Goal: Information Seeking & Learning: Learn about a topic

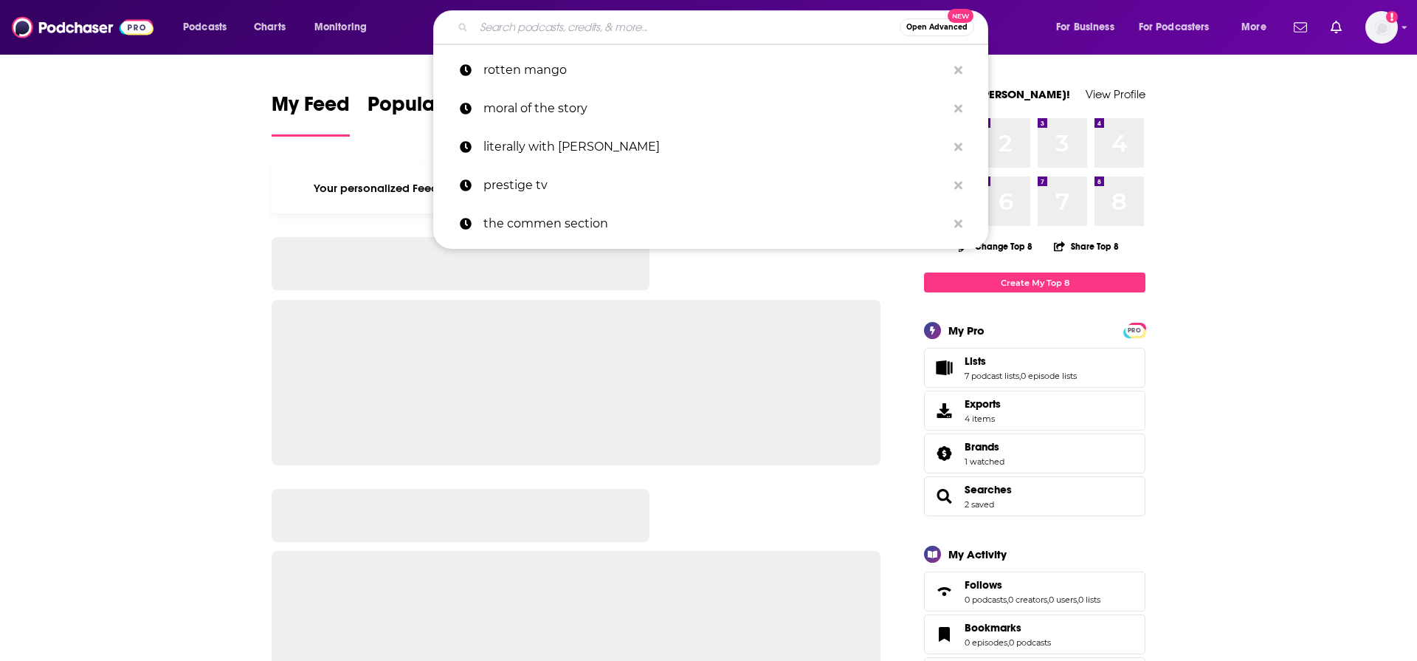
click at [809, 19] on input "Search podcasts, credits, & more..." at bounding box center [687, 28] width 426 height 24
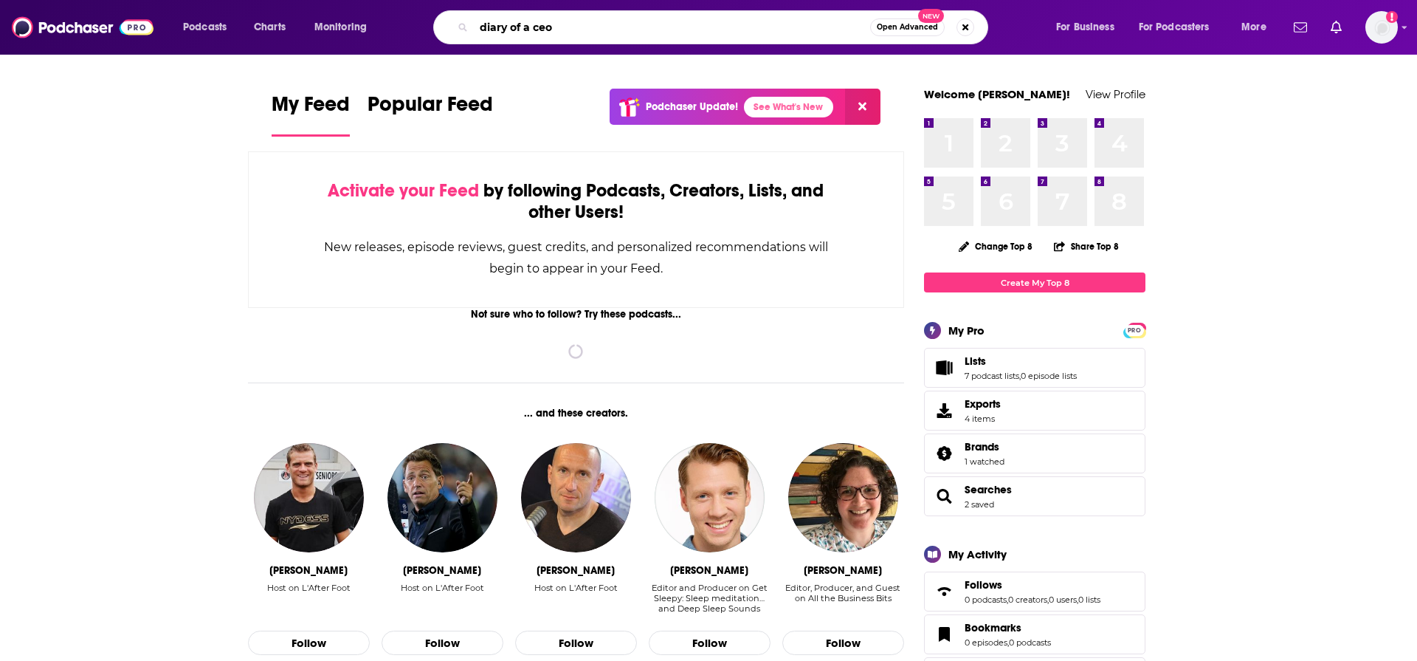
type input "diary of a ceo"
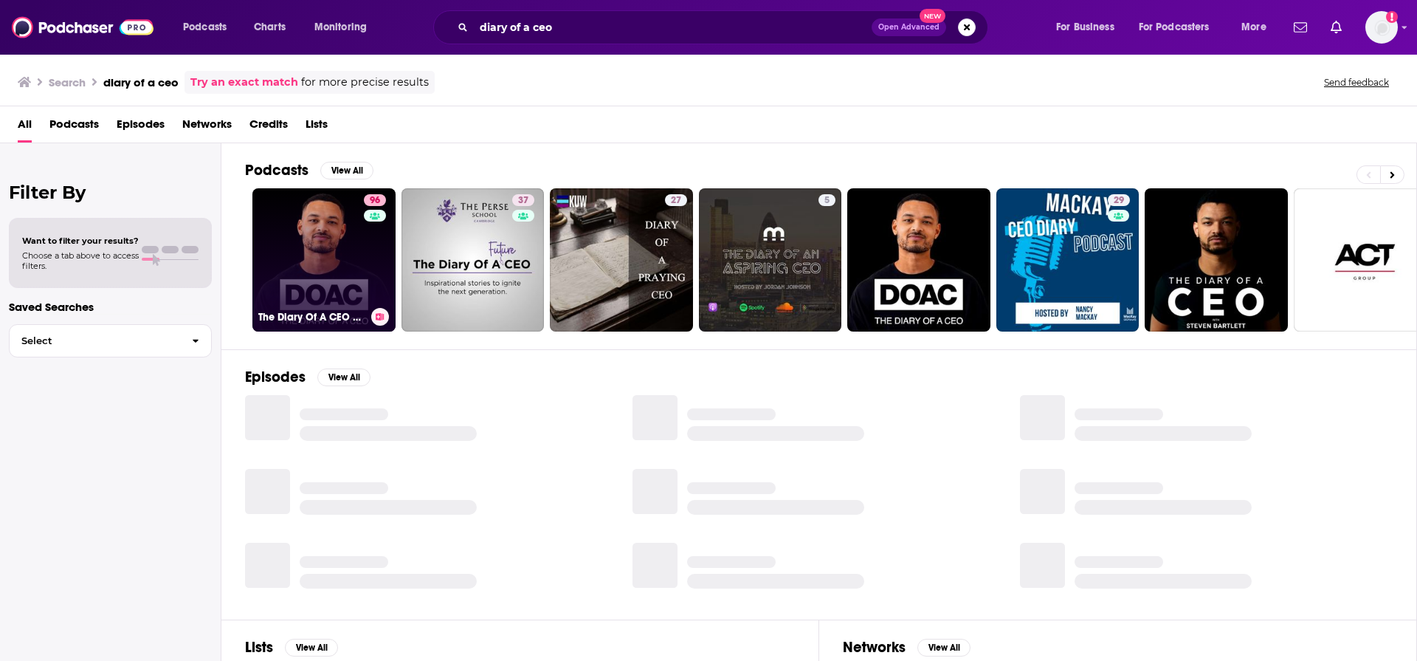
click at [320, 314] on h3 "The Diary Of A CEO with Steven Bartlett" at bounding box center [311, 317] width 107 height 13
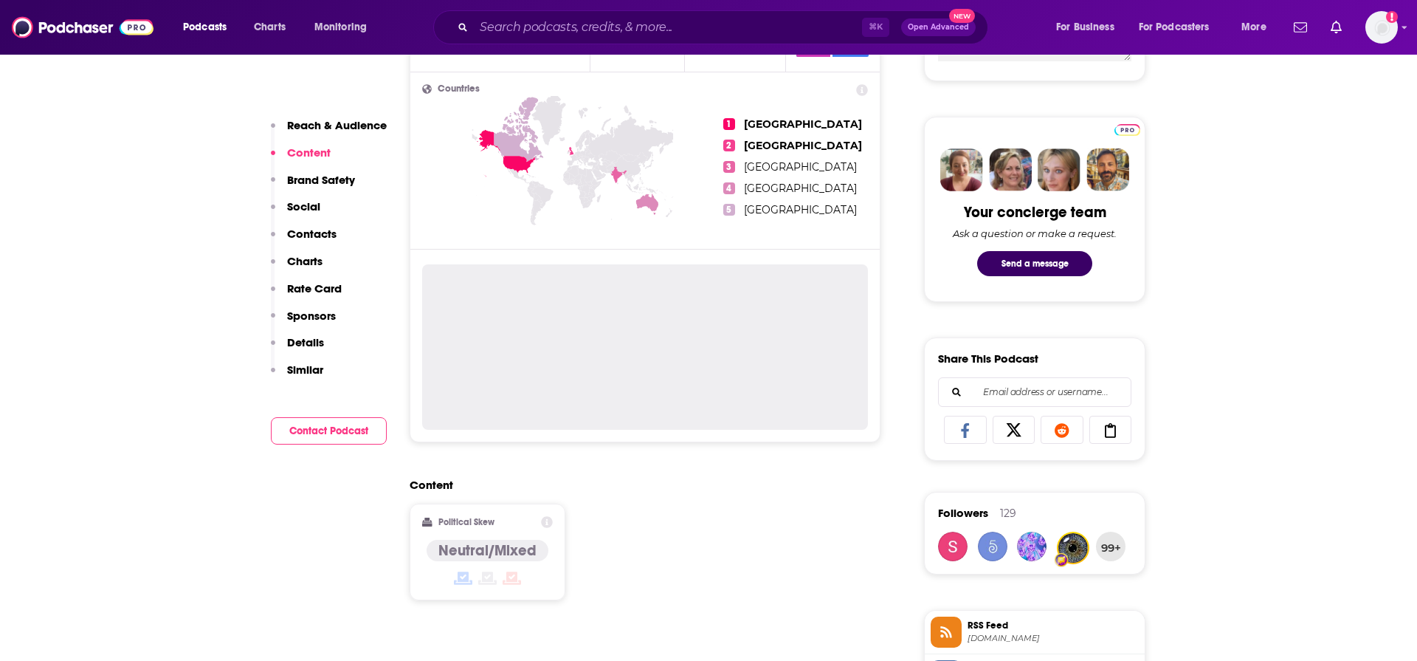
scroll to position [2093, 0]
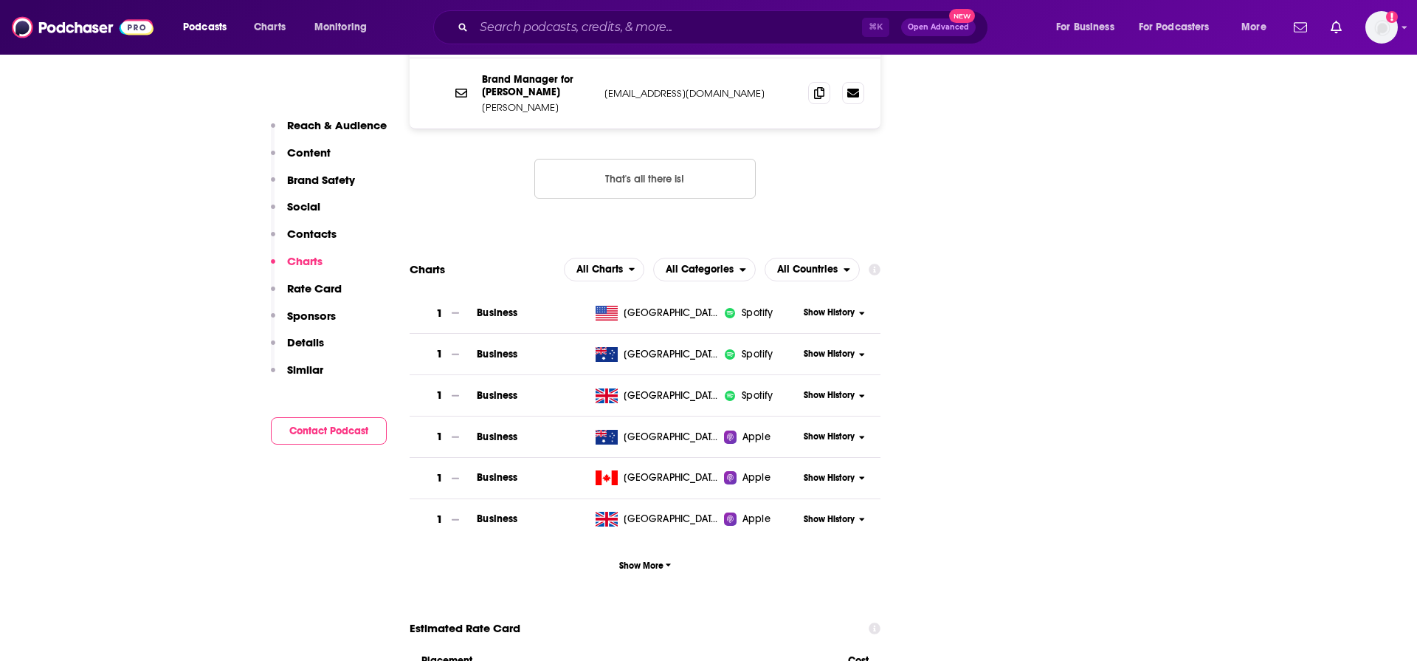
click at [319, 232] on p "Contacts" at bounding box center [311, 234] width 49 height 14
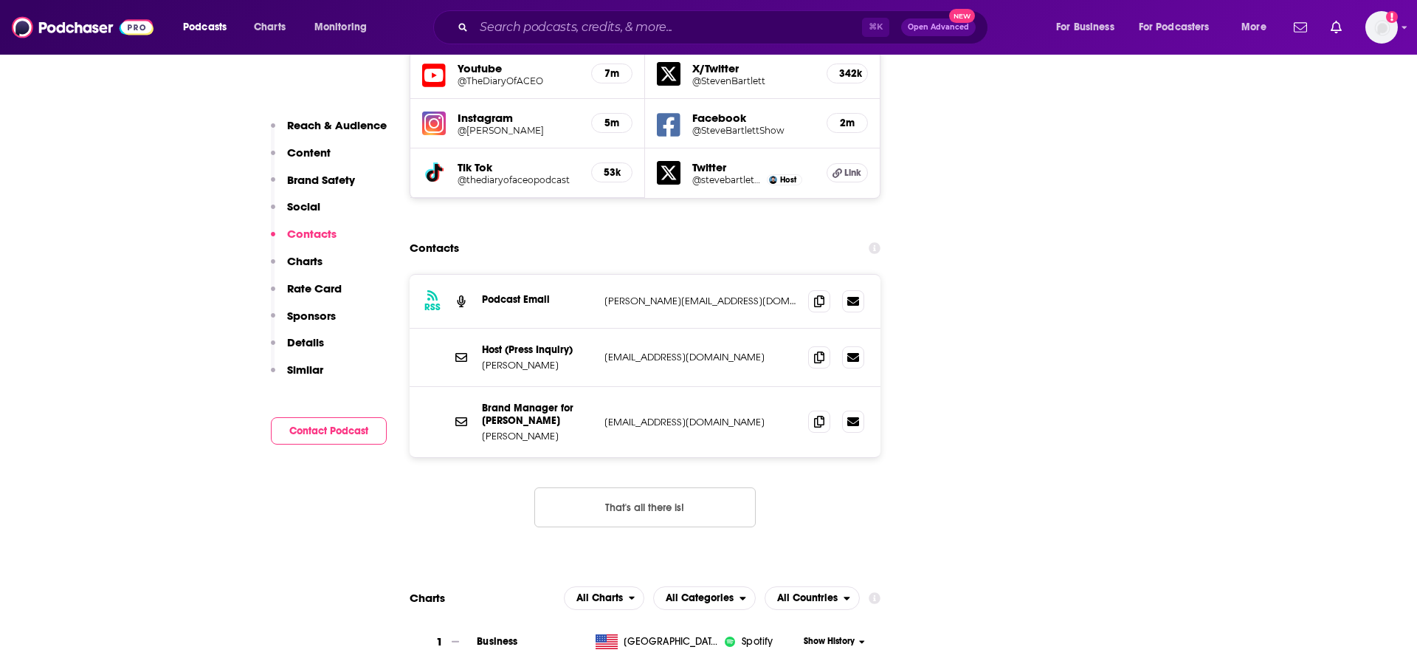
scroll to position [1735, 0]
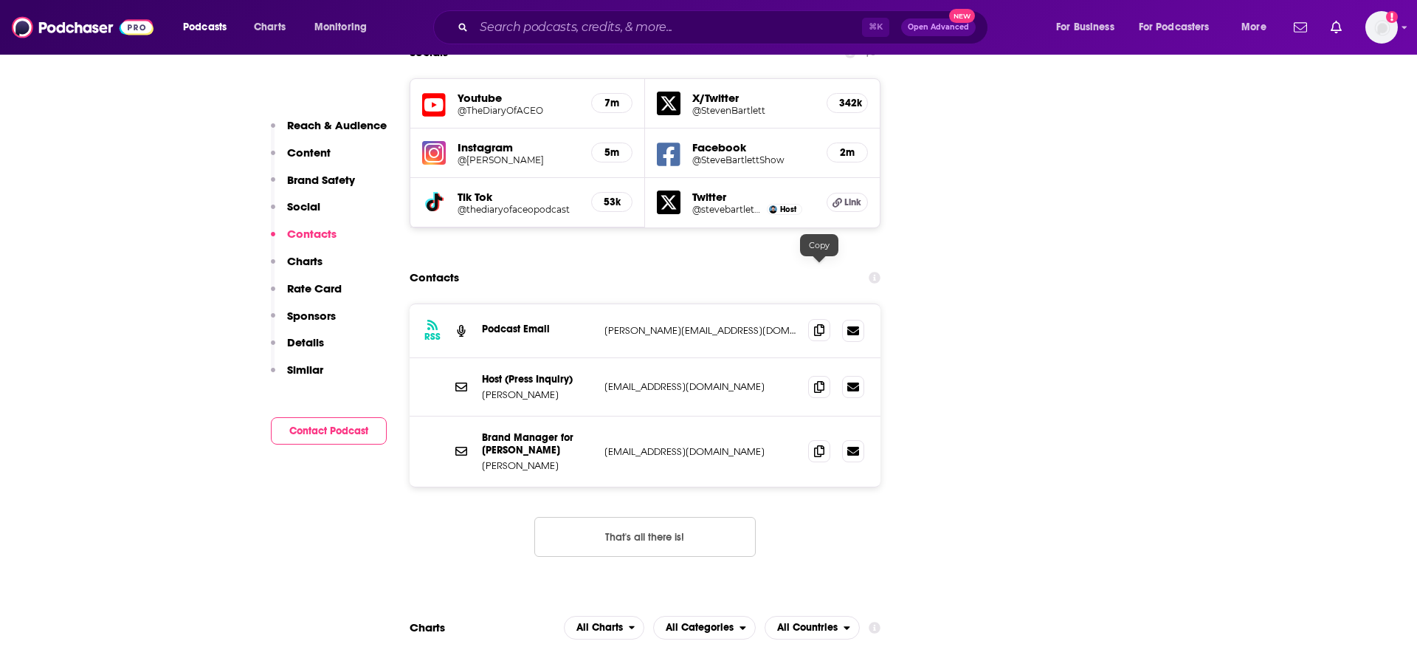
click at [821, 324] on icon at bounding box center [819, 330] width 10 height 12
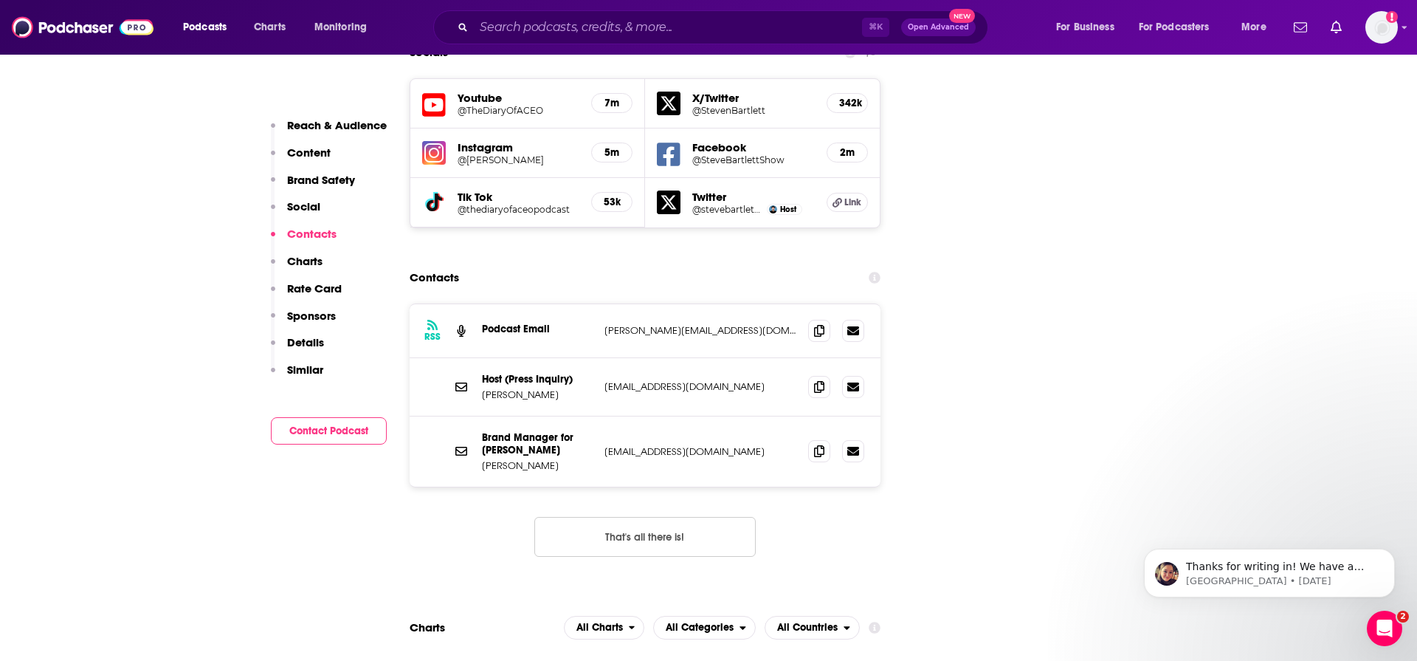
scroll to position [0, 0]
click at [819, 444] on icon at bounding box center [819, 450] width 10 height 12
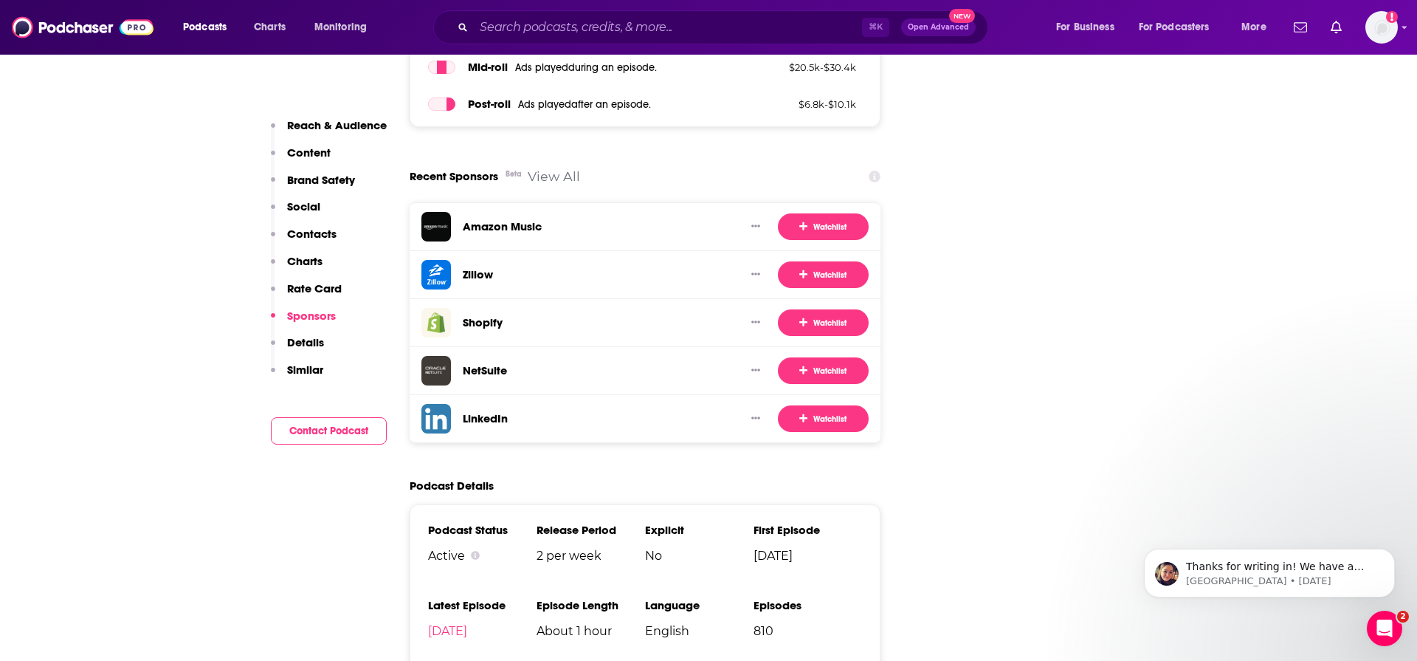
scroll to position [2732, 0]
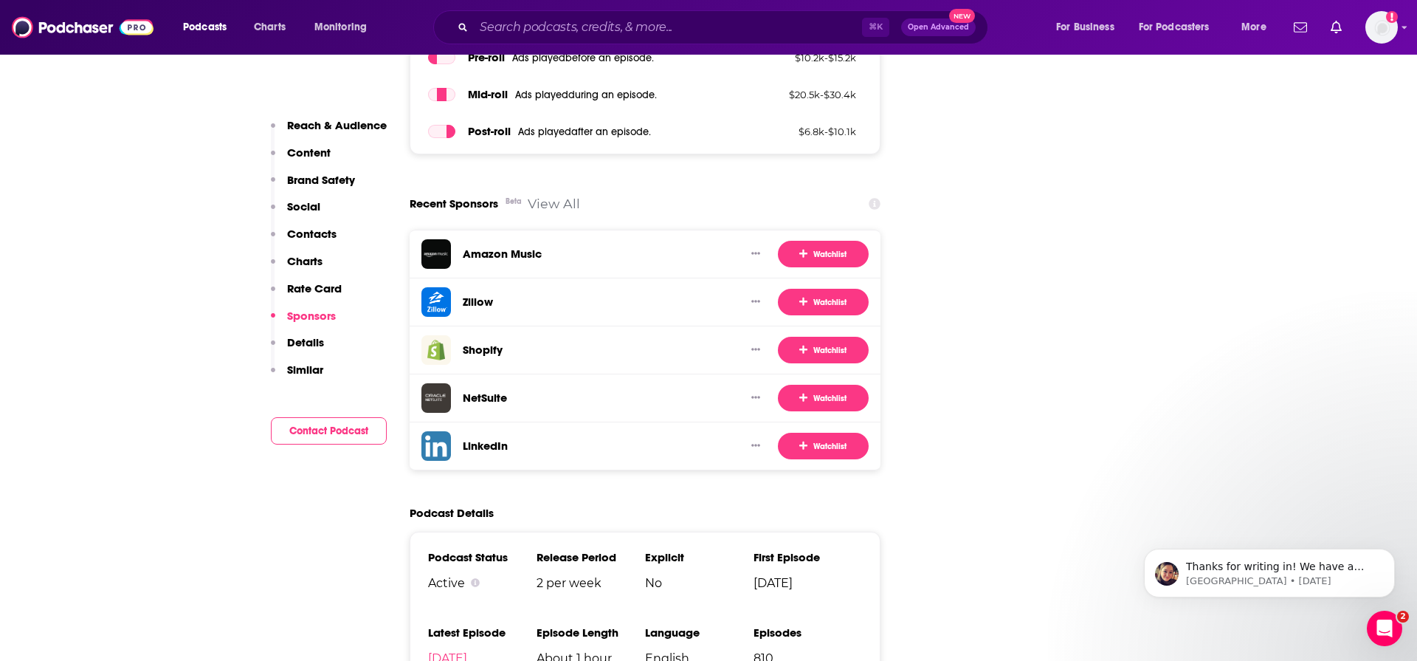
click at [559, 196] on link "View All" at bounding box center [554, 204] width 52 height 16
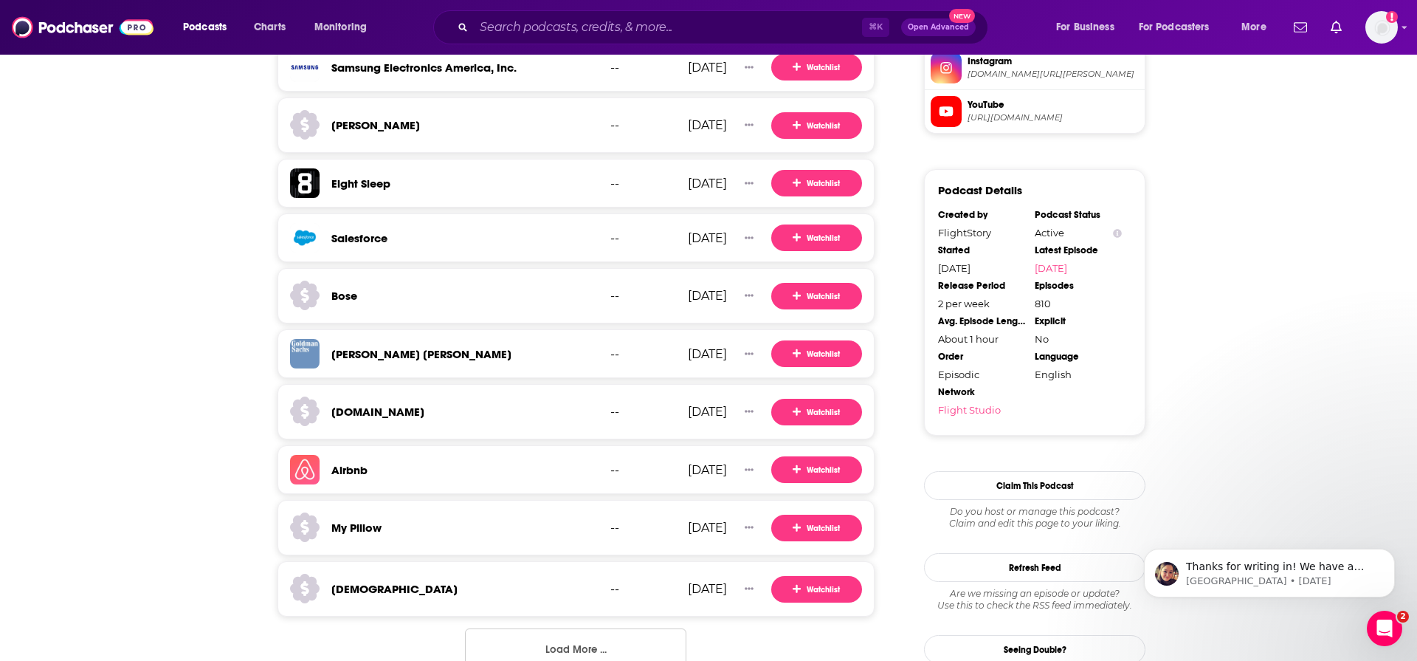
scroll to position [1413, 0]
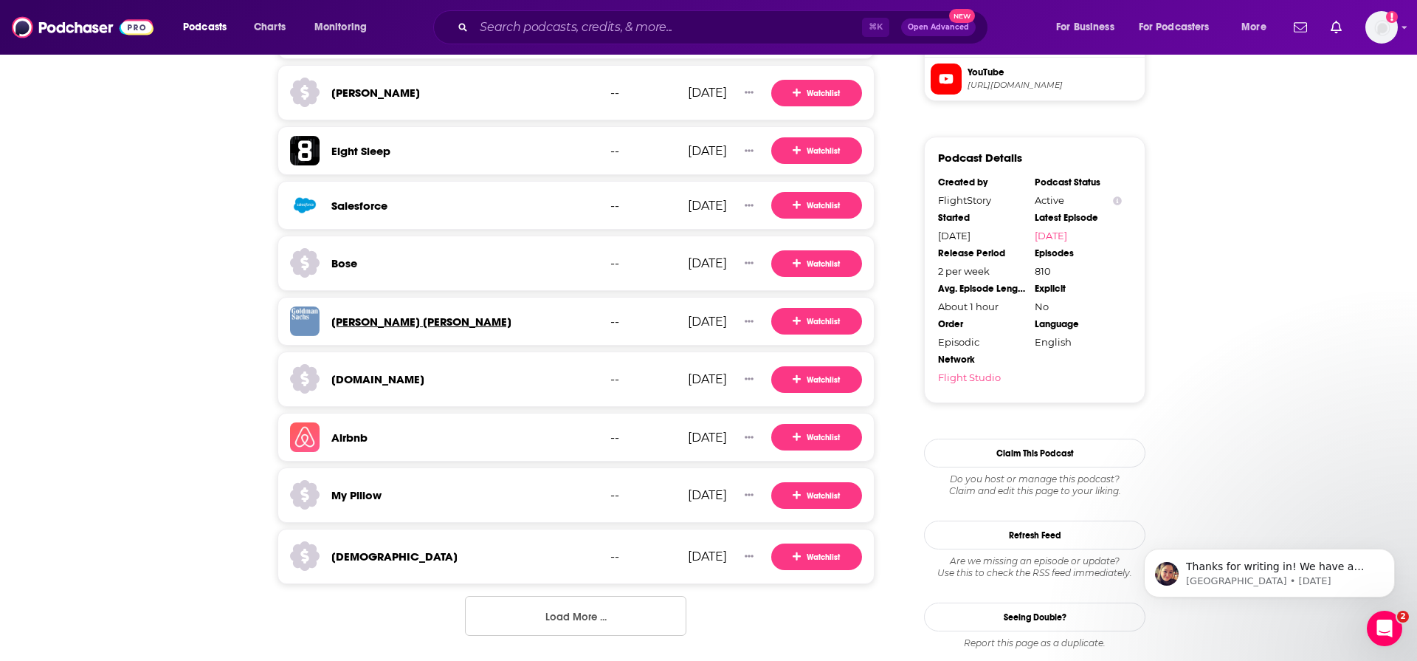
click at [366, 323] on h3 "[PERSON_NAME] [PERSON_NAME]" at bounding box center [421, 321] width 180 height 14
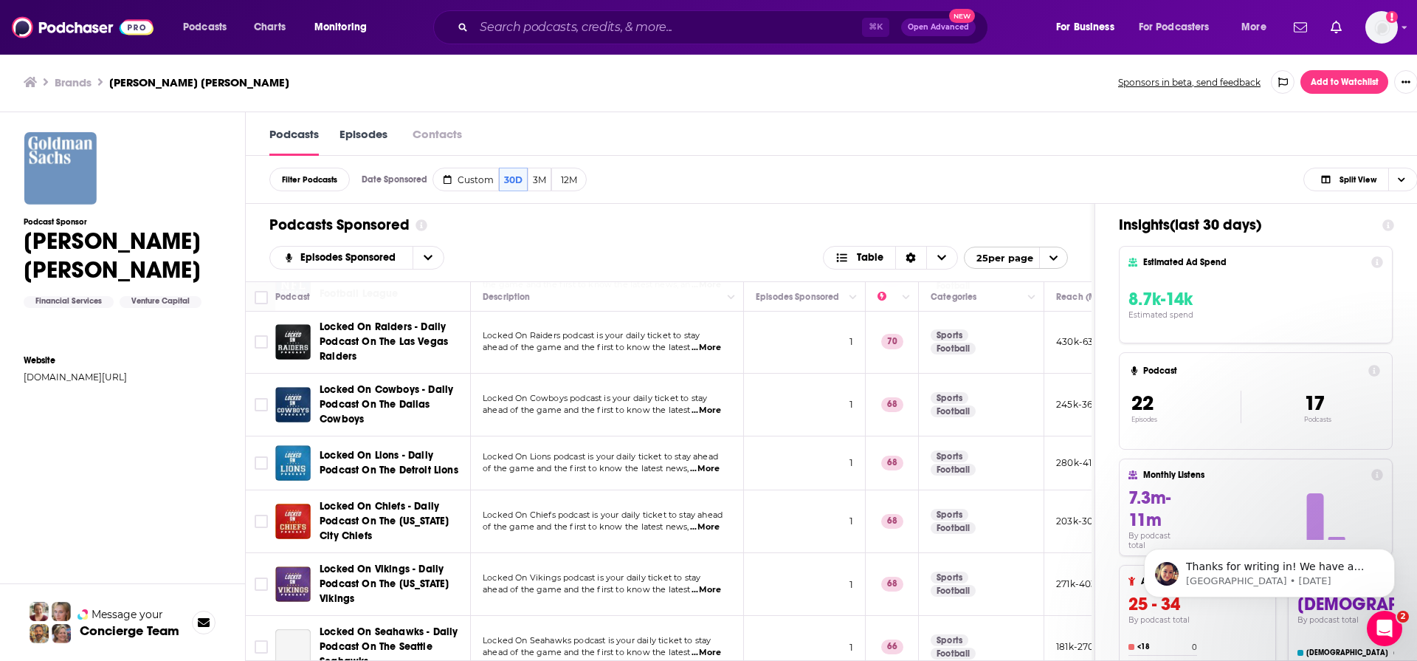
scroll to position [671, 0]
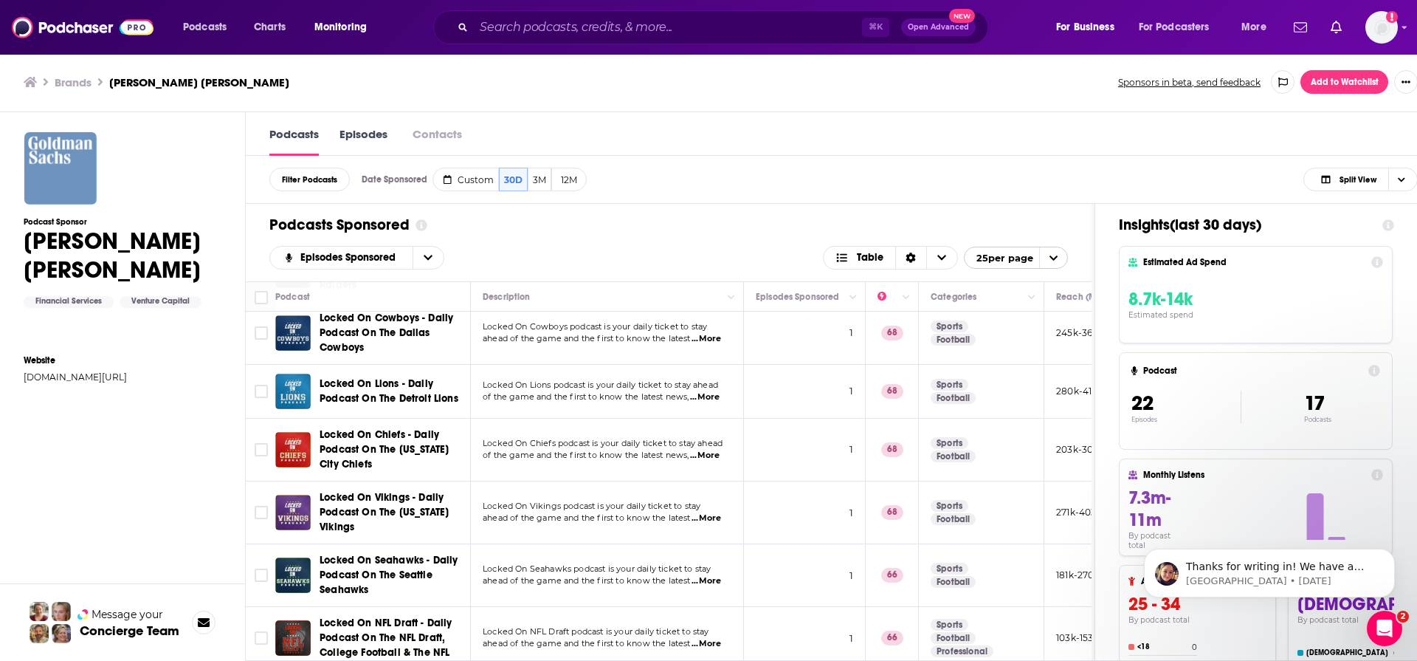
click at [1019, 226] on div "Podcasts Sponsored" at bounding box center [668, 225] width 799 height 18
click at [876, 216] on div "Podcasts Sponsored" at bounding box center [668, 225] width 799 height 18
click at [531, 182] on button "3M" at bounding box center [540, 180] width 24 height 24
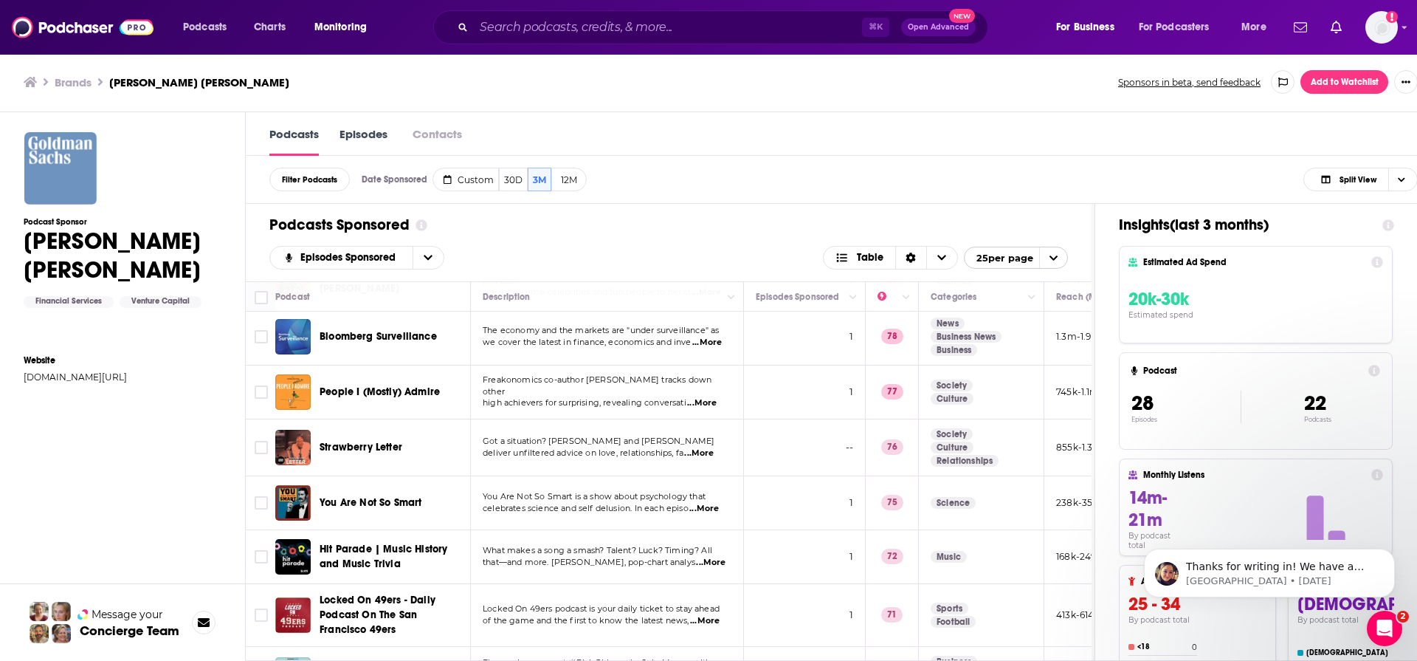
scroll to position [369, 0]
click at [705, 450] on span "...More" at bounding box center [699, 453] width 30 height 12
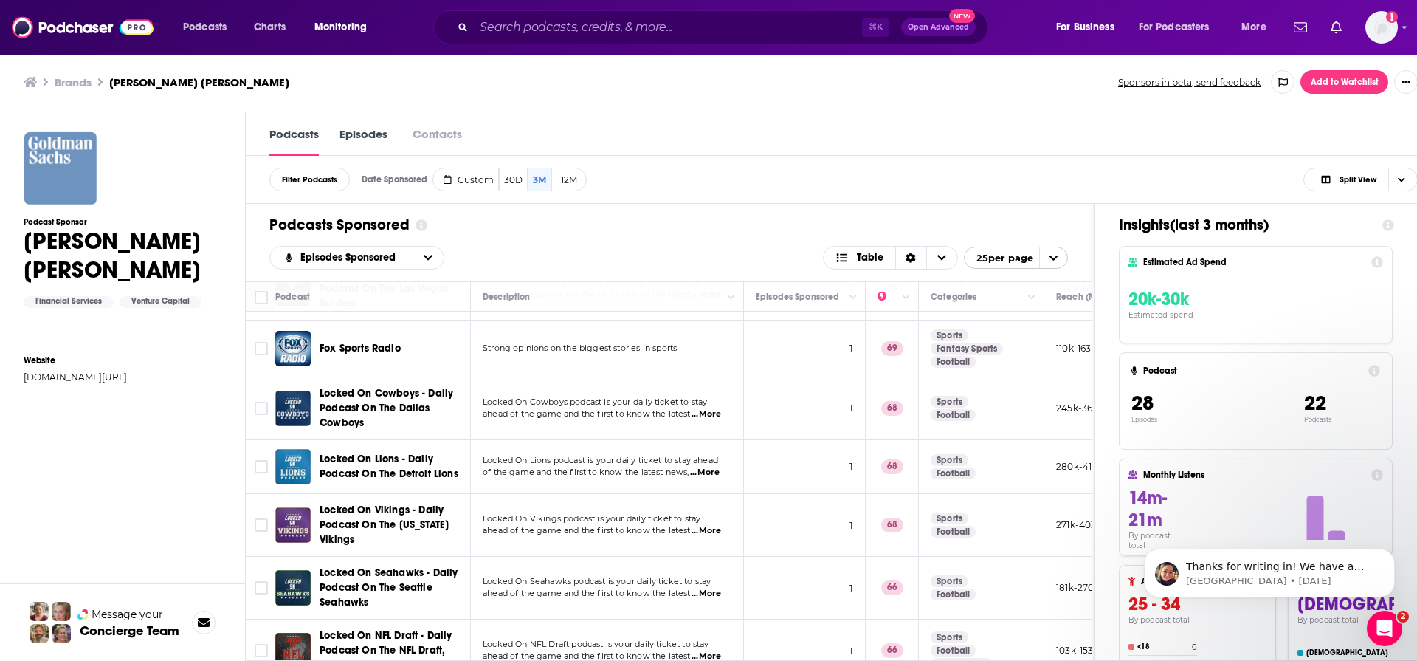
scroll to position [1006, 0]
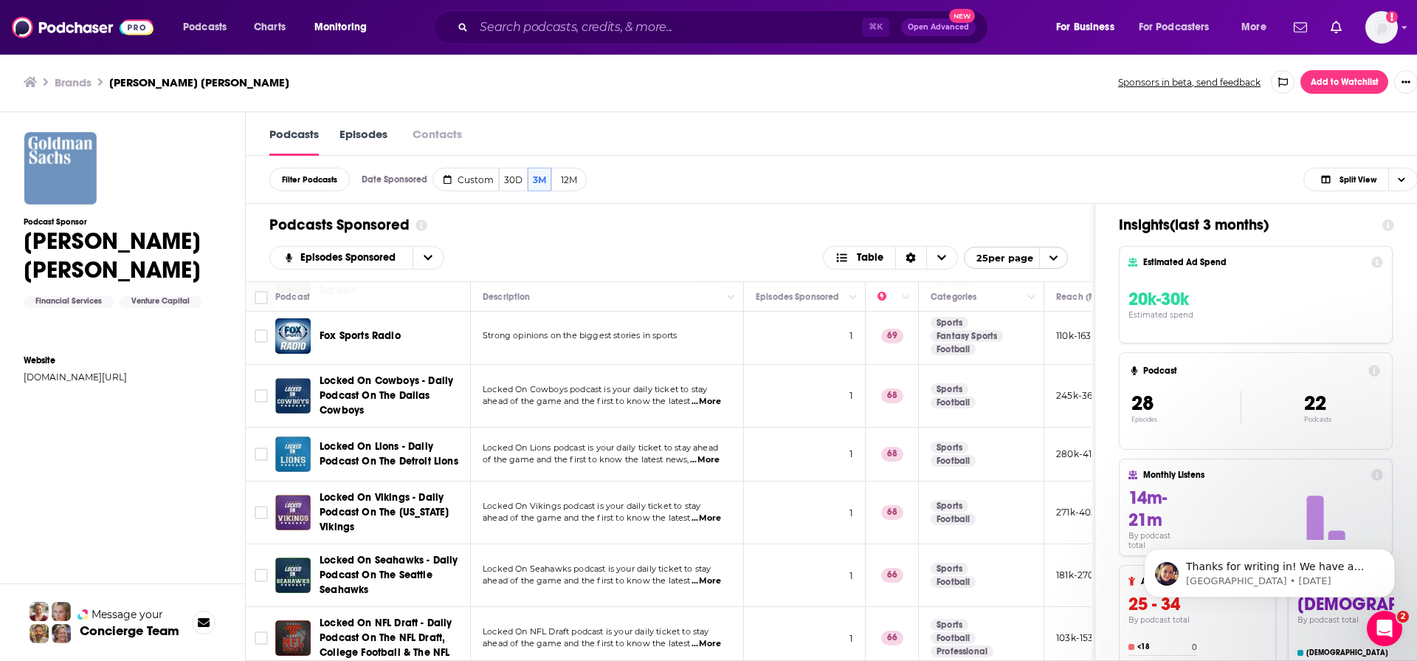
click at [965, 222] on div "Podcasts Sponsored" at bounding box center [668, 225] width 799 height 18
click at [1047, 258] on span "open menu" at bounding box center [1053, 257] width 28 height 21
click at [1015, 331] on button "100 per page" at bounding box center [1016, 329] width 103 height 23
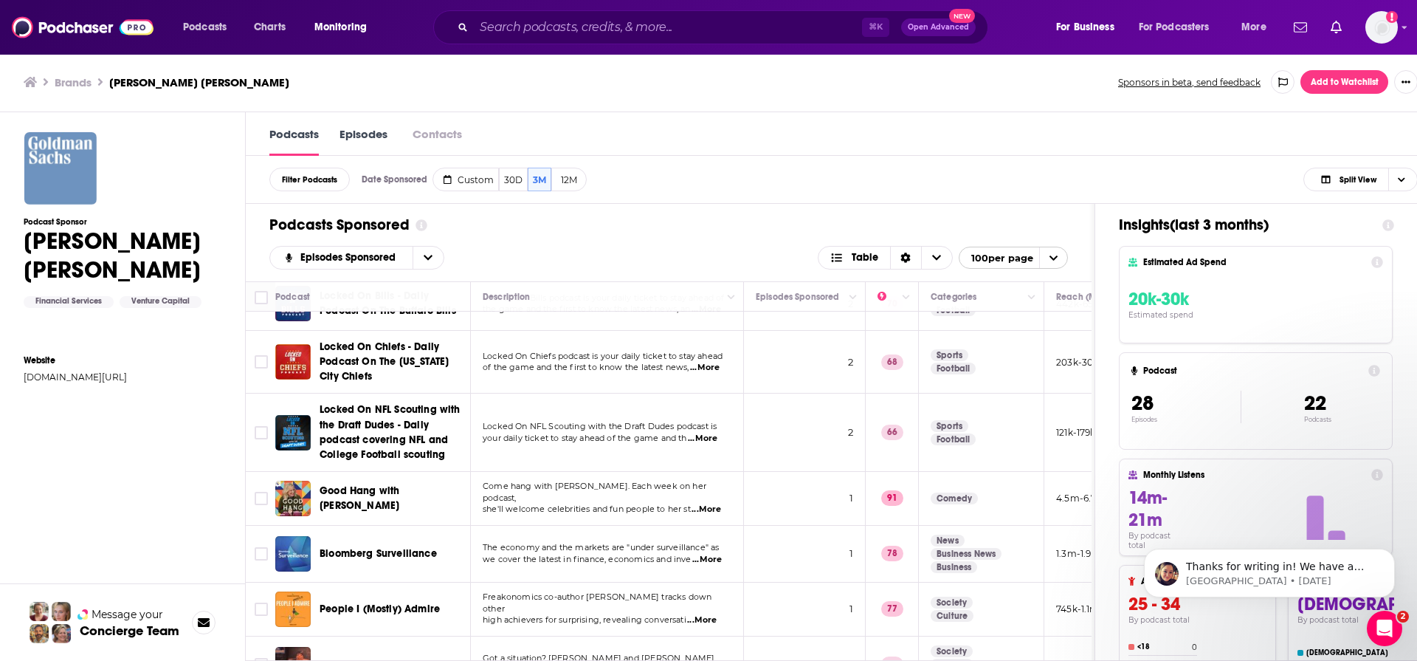
scroll to position [0, 0]
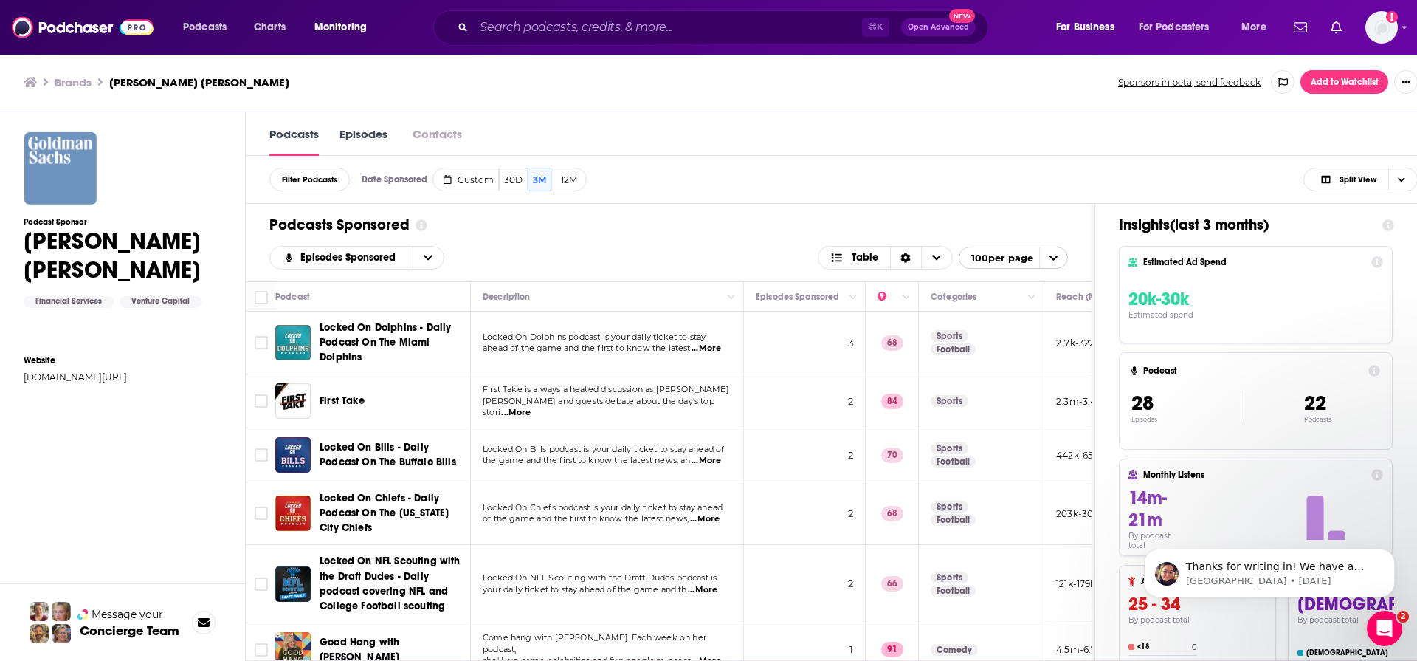
click at [658, 235] on div "Podcasts Sponsored Episodes Sponsored Table 100 per page" at bounding box center [669, 243] width 846 height 78
click at [427, 258] on icon "open menu" at bounding box center [428, 257] width 9 height 10
click at [399, 306] on span "By Rating" at bounding box center [380, 307] width 161 height 8
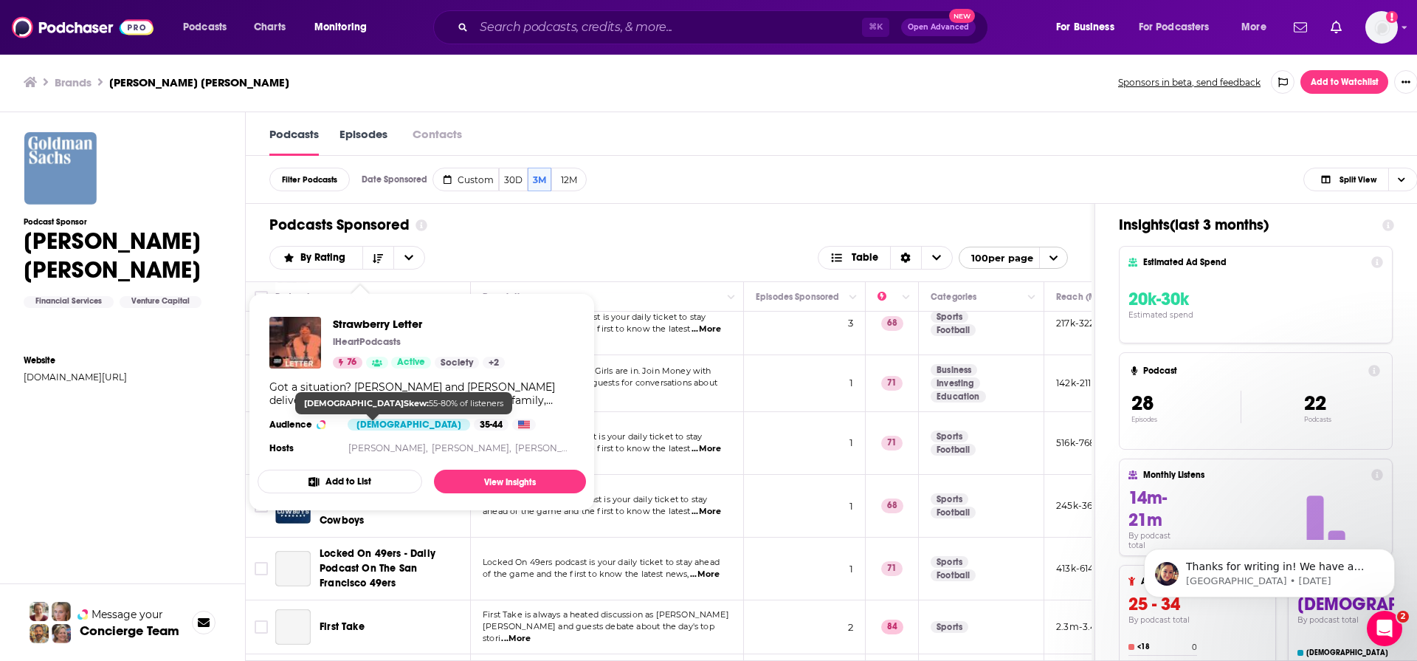
scroll to position [1006, 0]
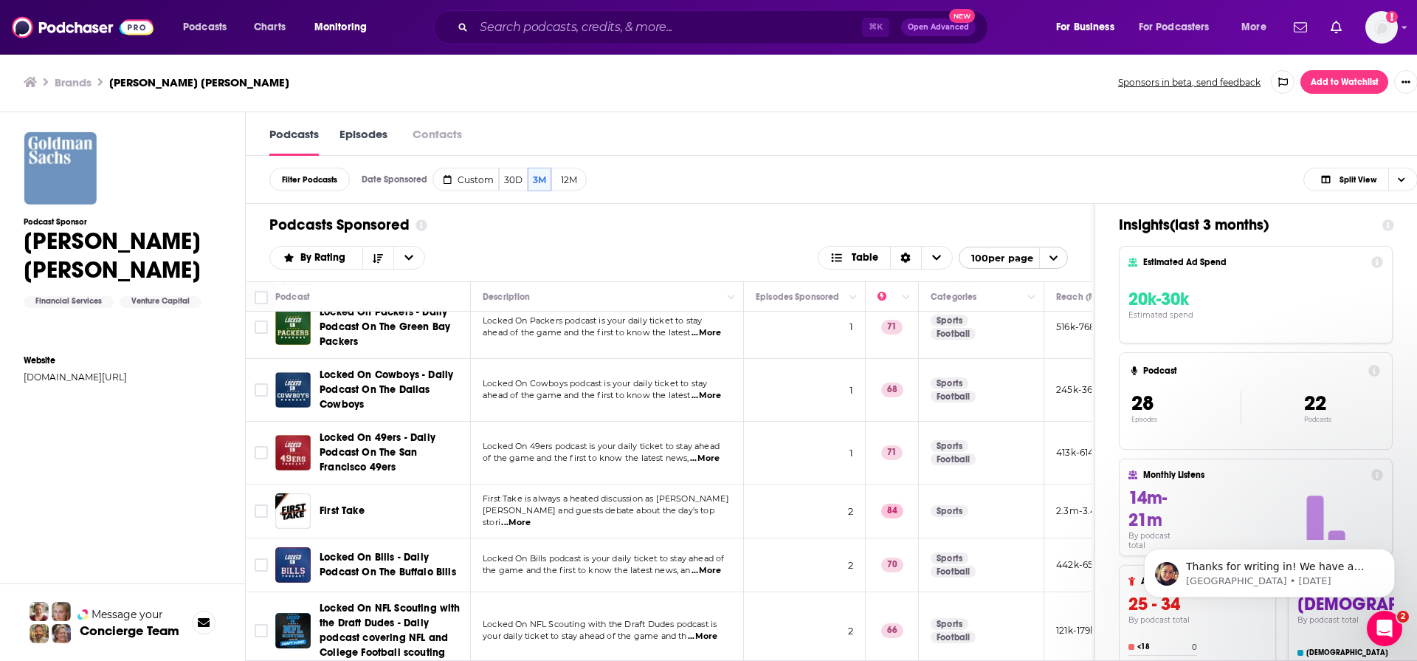
click at [440, 263] on div "By Rating" at bounding box center [370, 258] width 203 height 24
click at [404, 263] on icon "open menu" at bounding box center [408, 257] width 9 height 10
click at [368, 331] on span "New" at bounding box center [380, 332] width 161 height 8
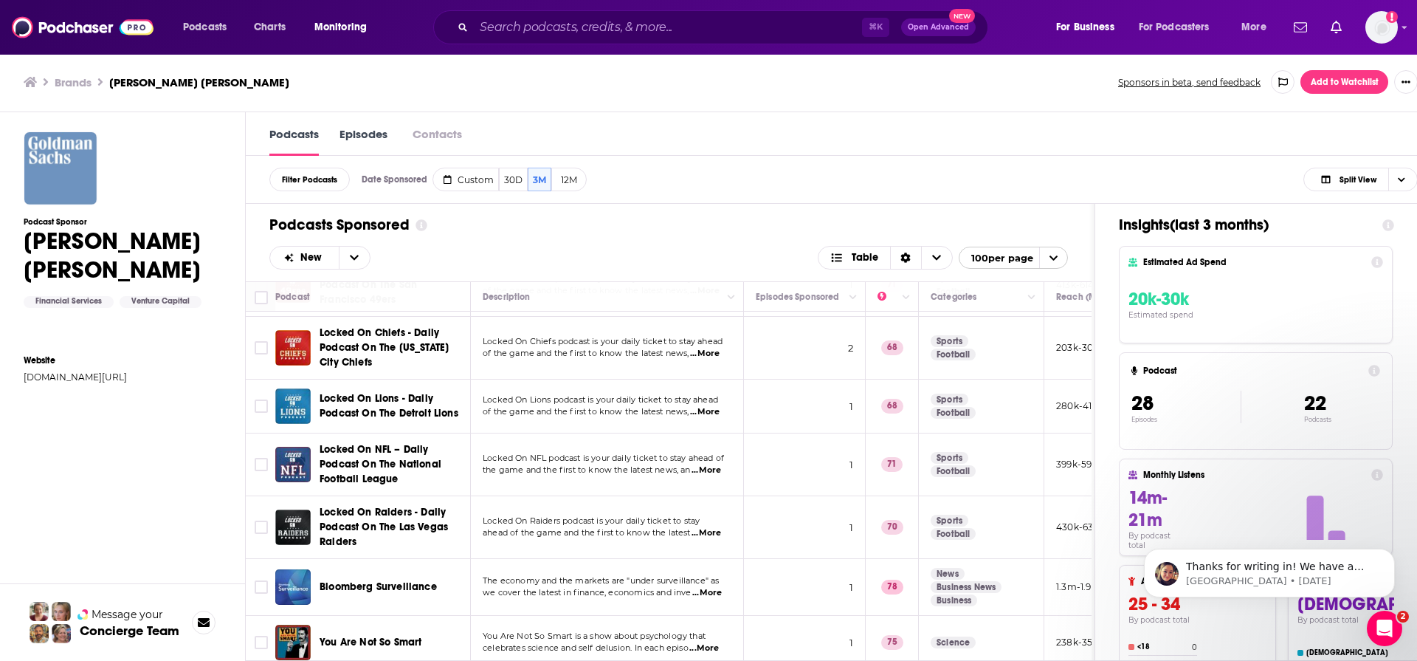
scroll to position [1, 0]
click at [696, 642] on span "...More" at bounding box center [704, 648] width 30 height 12
click at [357, 253] on icon "open menu" at bounding box center [354, 257] width 9 height 10
click at [347, 354] on span "Power Score" at bounding box center [380, 356] width 161 height 8
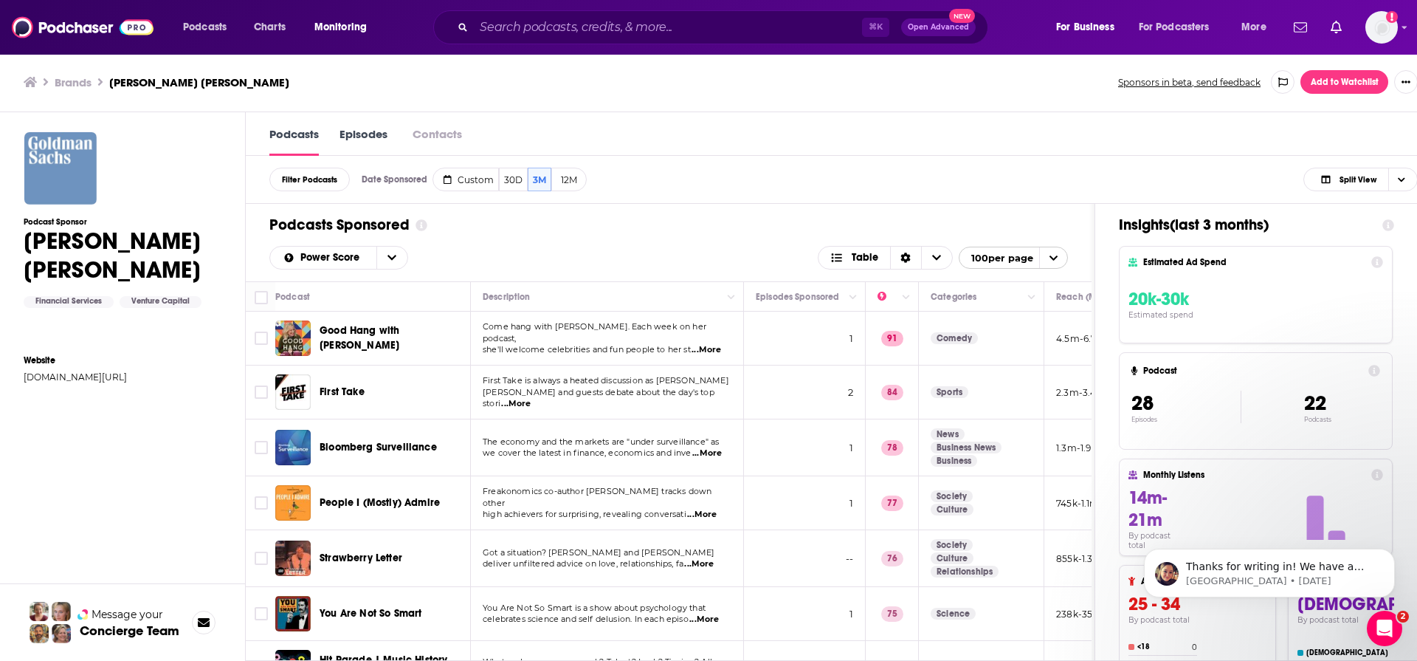
click at [76, 235] on h1 "[PERSON_NAME] [PERSON_NAME]" at bounding box center [123, 256] width 198 height 58
click at [74, 86] on h3 "Brands" at bounding box center [73, 82] width 37 height 14
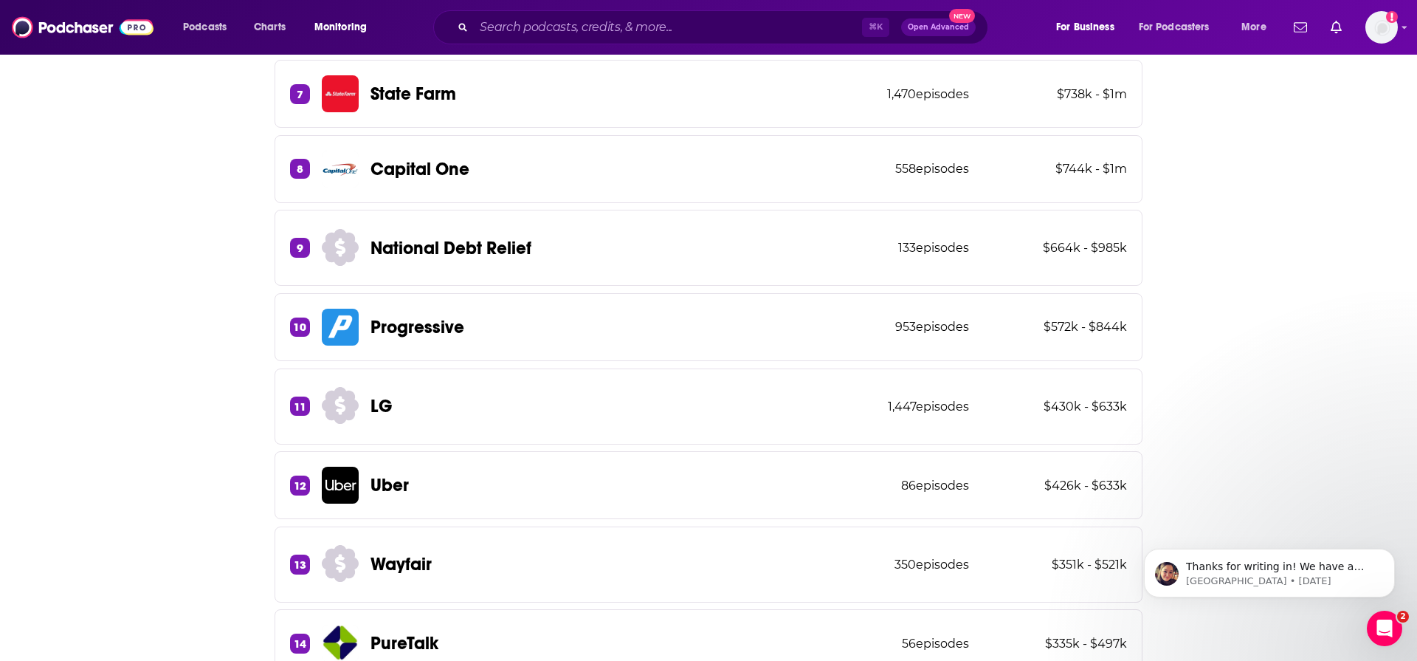
scroll to position [793, 0]
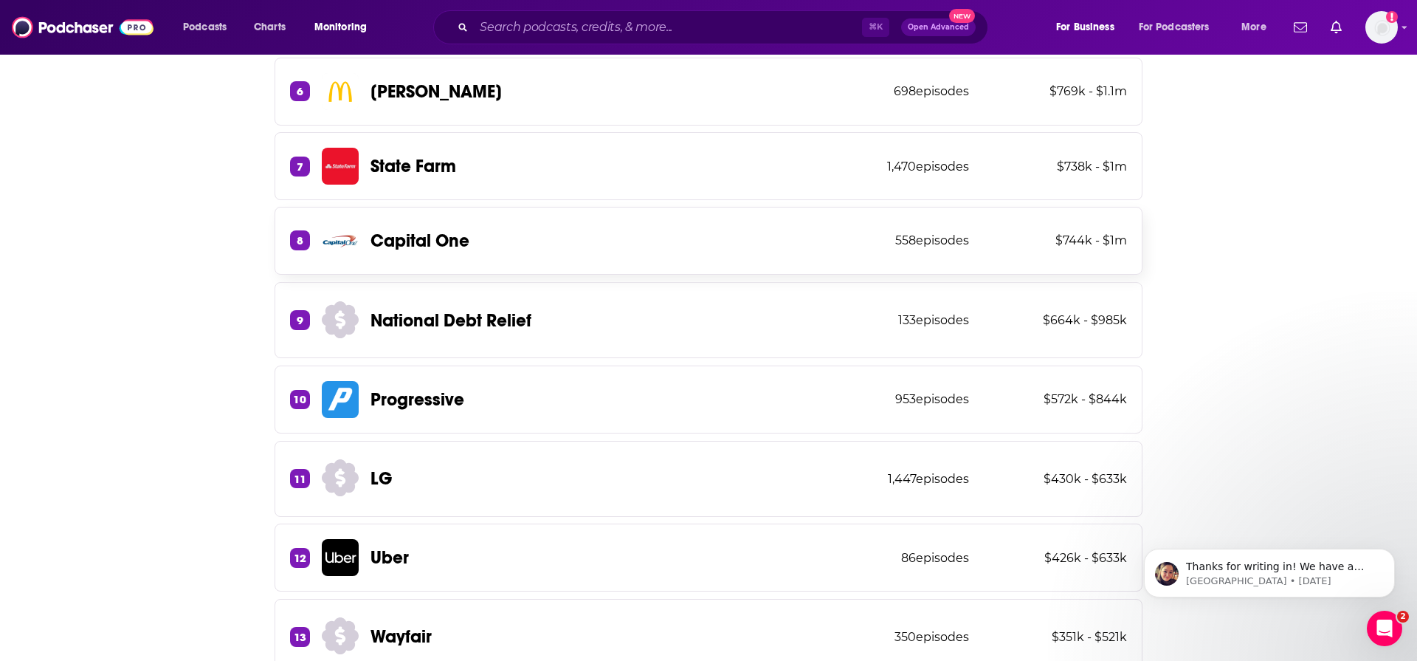
click at [399, 250] on p "Capital One" at bounding box center [420, 241] width 99 height 22
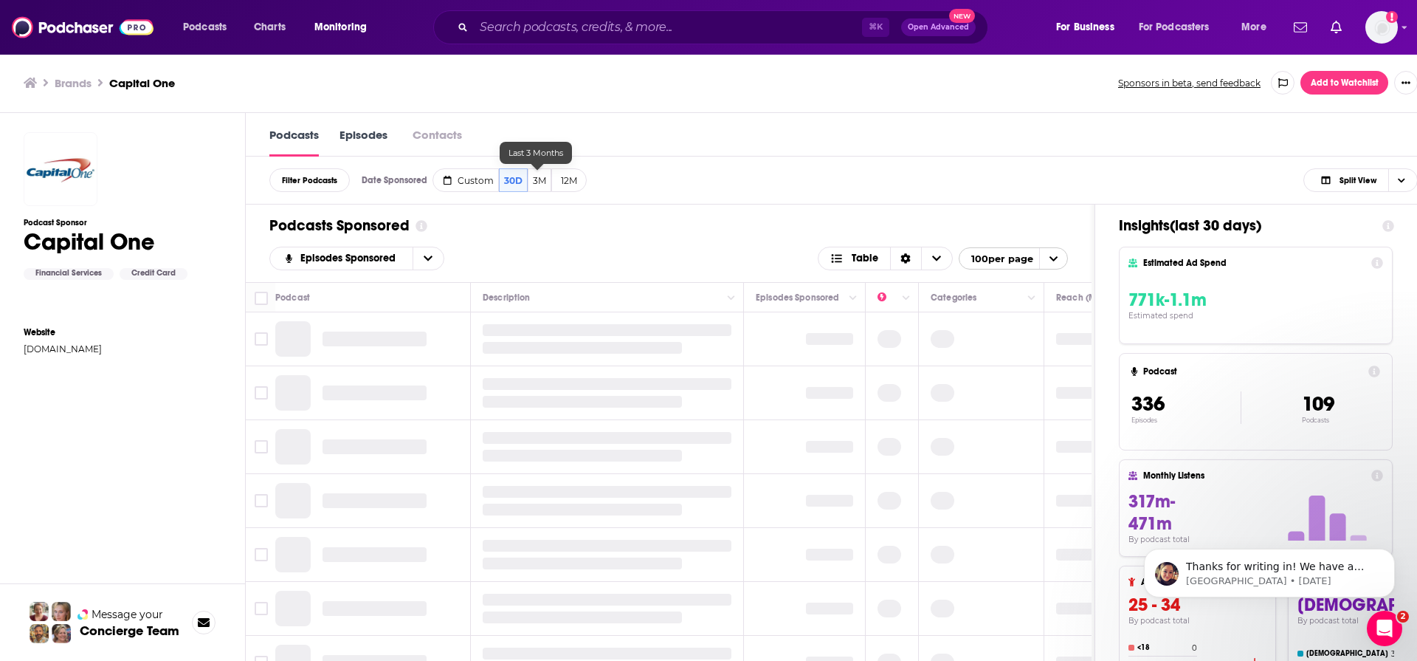
click at [546, 184] on button "3M" at bounding box center [540, 180] width 24 height 24
click at [559, 227] on div "Podcasts Sponsored" at bounding box center [668, 225] width 799 height 18
click at [1041, 260] on span "open menu" at bounding box center [1053, 258] width 28 height 21
click at [1049, 259] on icon "close menu" at bounding box center [1054, 259] width 10 height 10
click at [586, 259] on div "Episodes Sponsored Table 100 per page" at bounding box center [668, 259] width 799 height 24
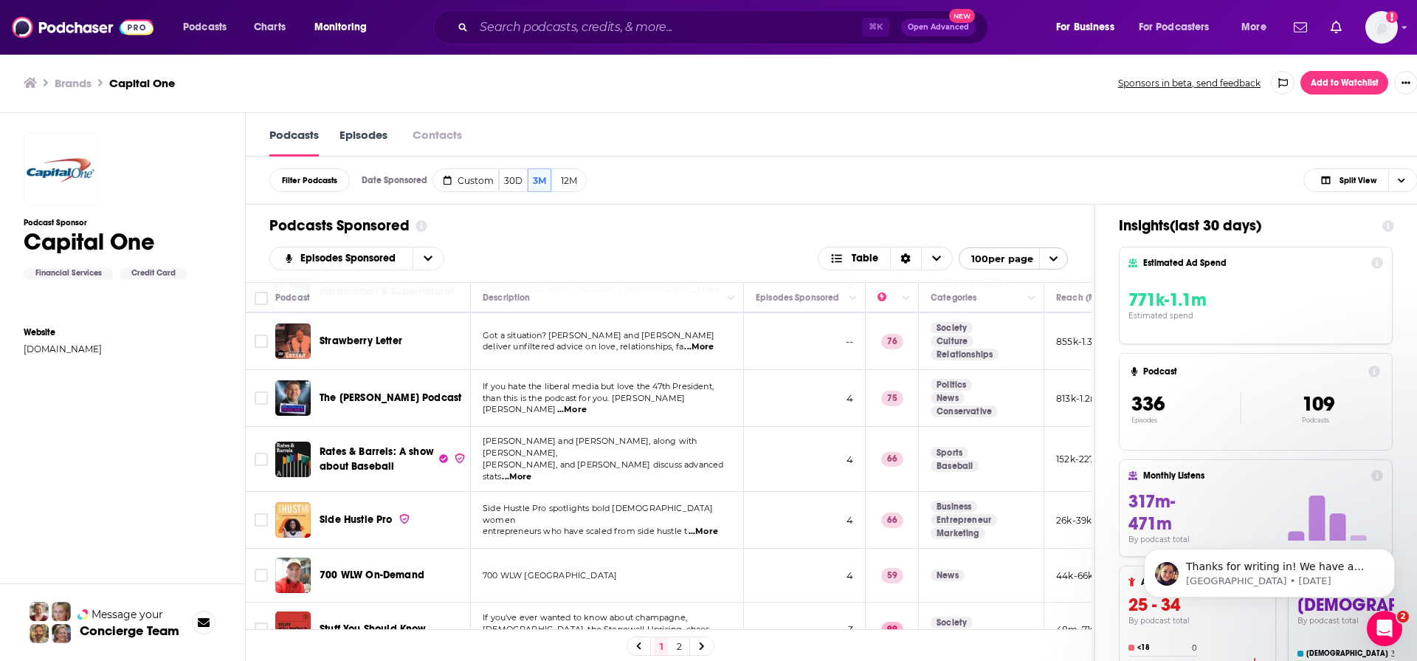
scroll to position [1041, 0]
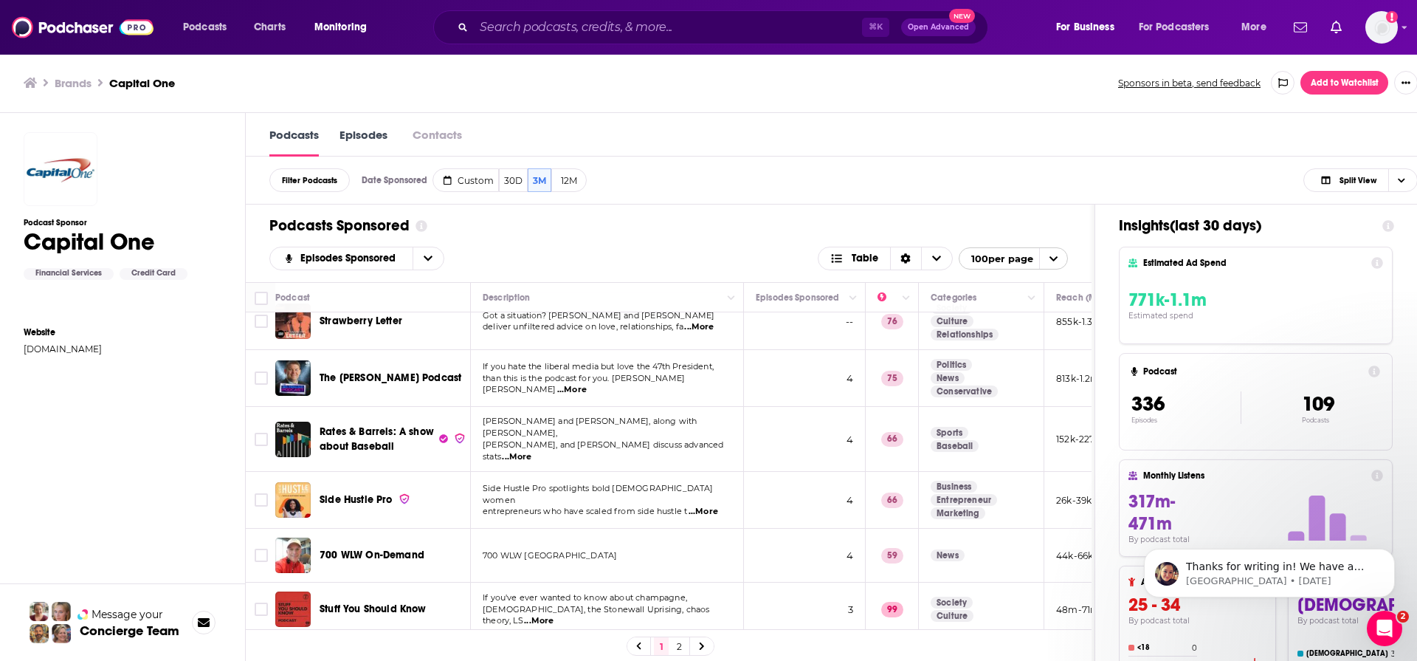
click at [703, 506] on span "...More" at bounding box center [704, 512] width 30 height 12
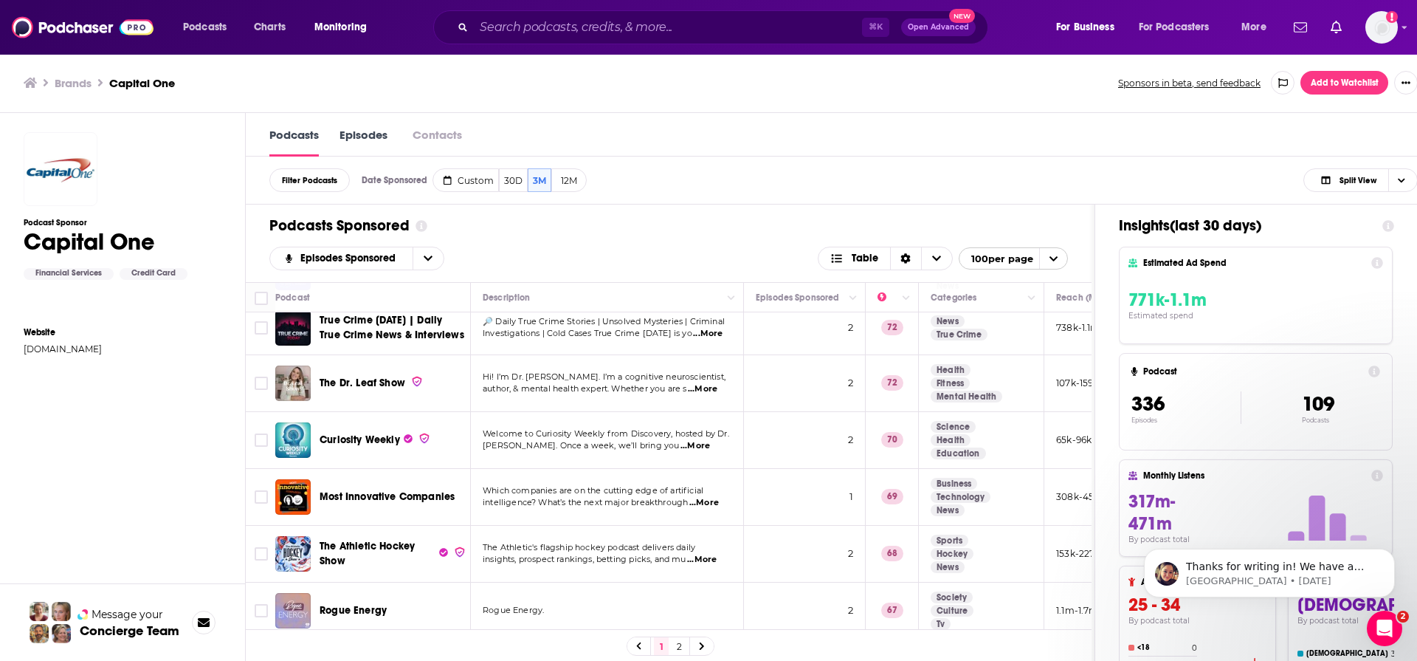
scroll to position [2642, 0]
click at [710, 438] on span "...More" at bounding box center [696, 444] width 30 height 12
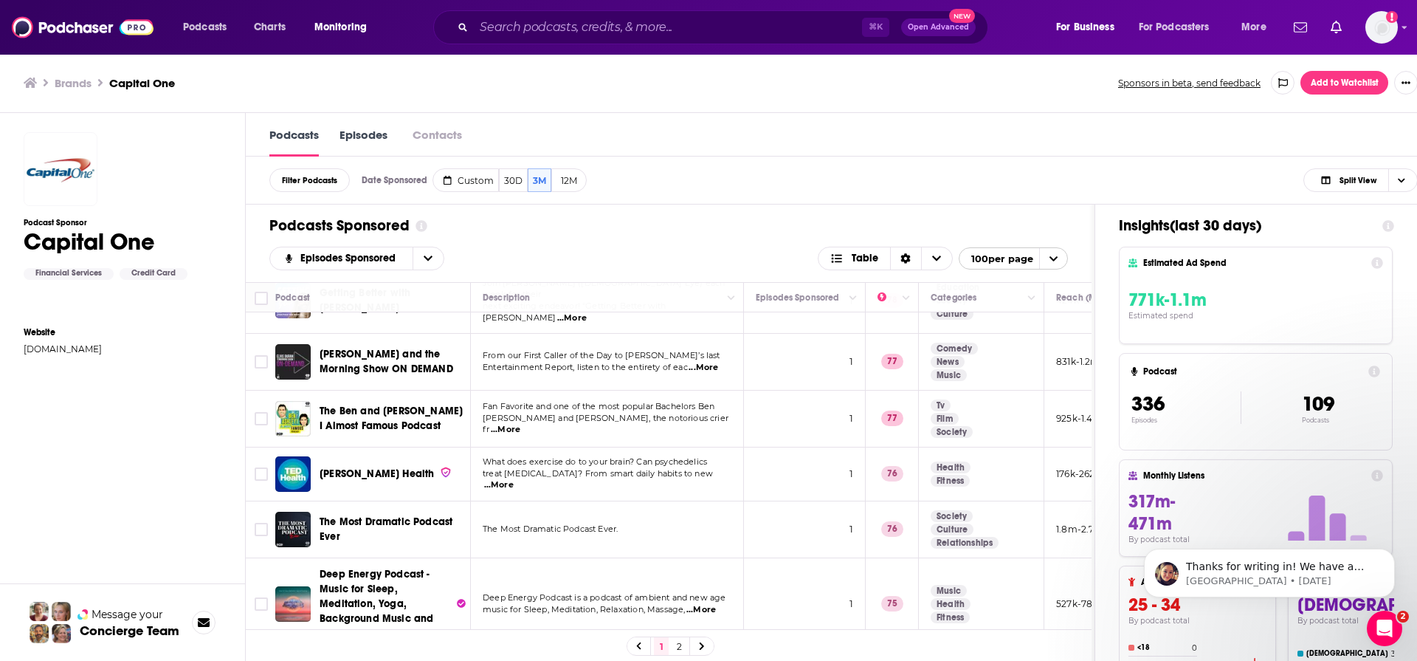
scroll to position [3712, 0]
click at [514, 478] on span "...More" at bounding box center [499, 484] width 30 height 12
click at [621, 500] on td "The Most Dramatic Podcast Ever." at bounding box center [607, 528] width 273 height 57
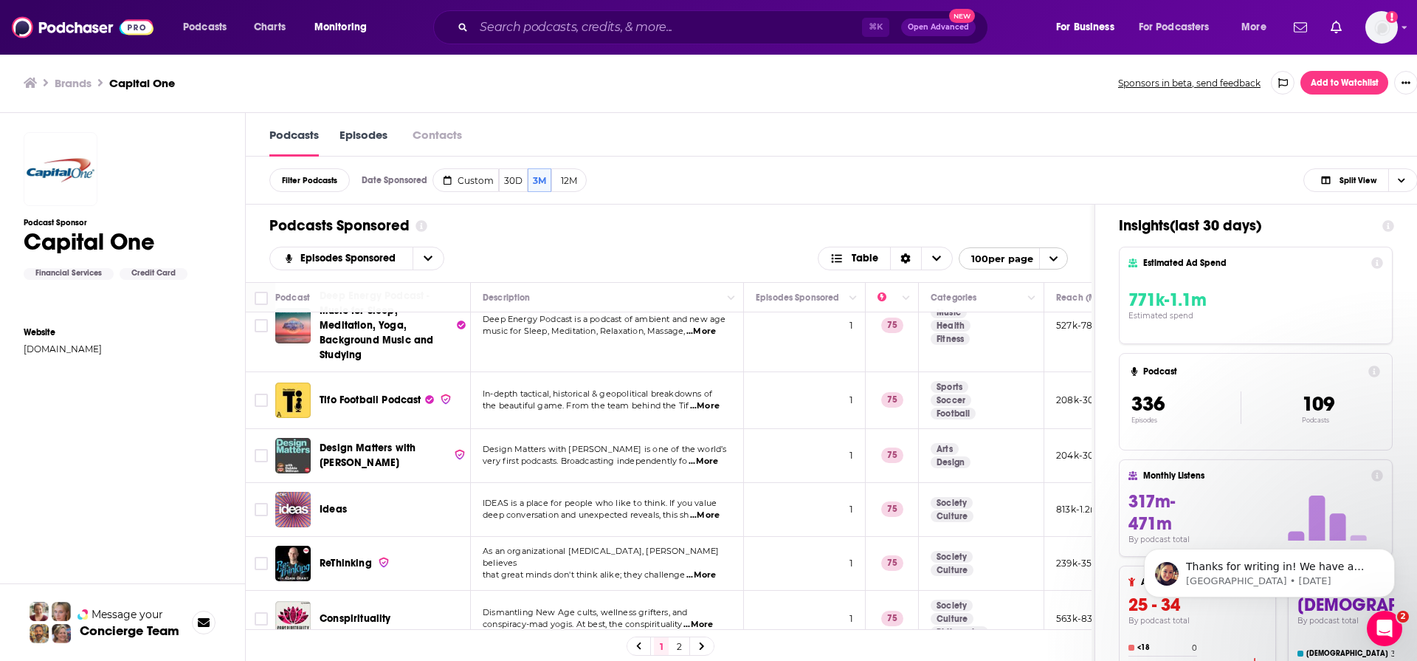
scroll to position [3997, 0]
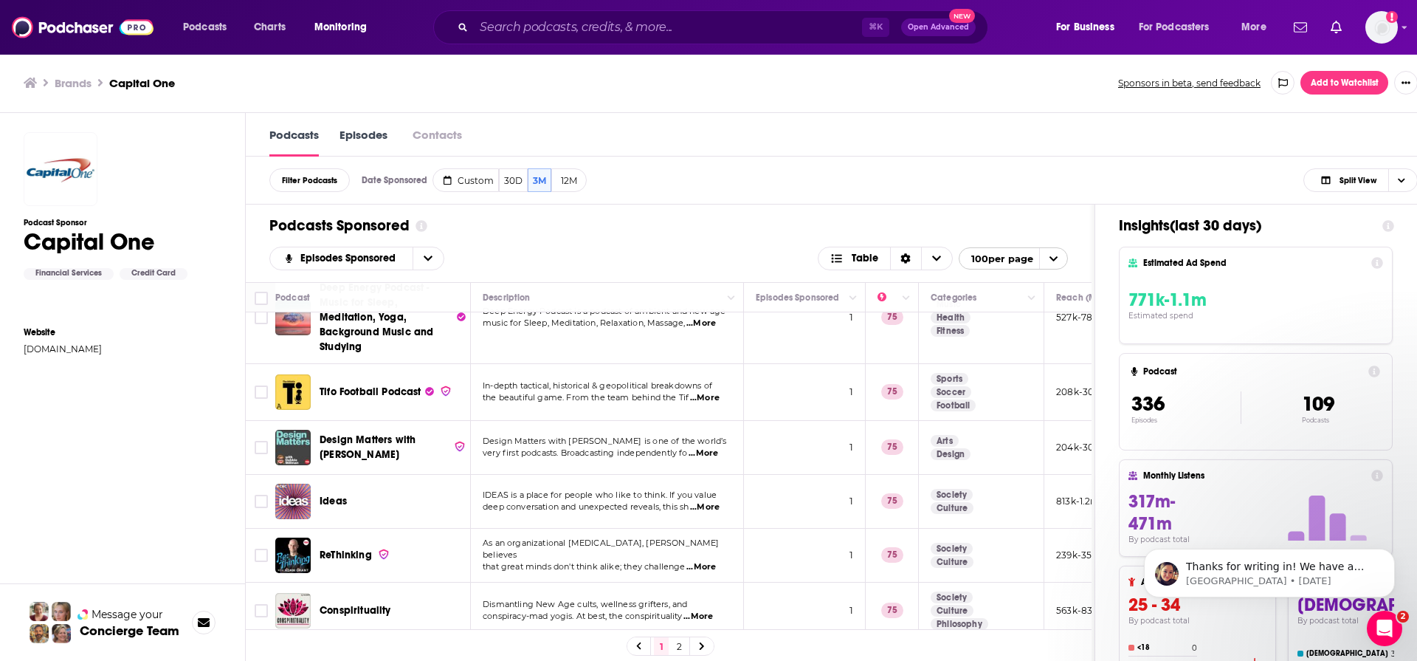
click at [700, 561] on span "...More" at bounding box center [701, 567] width 30 height 12
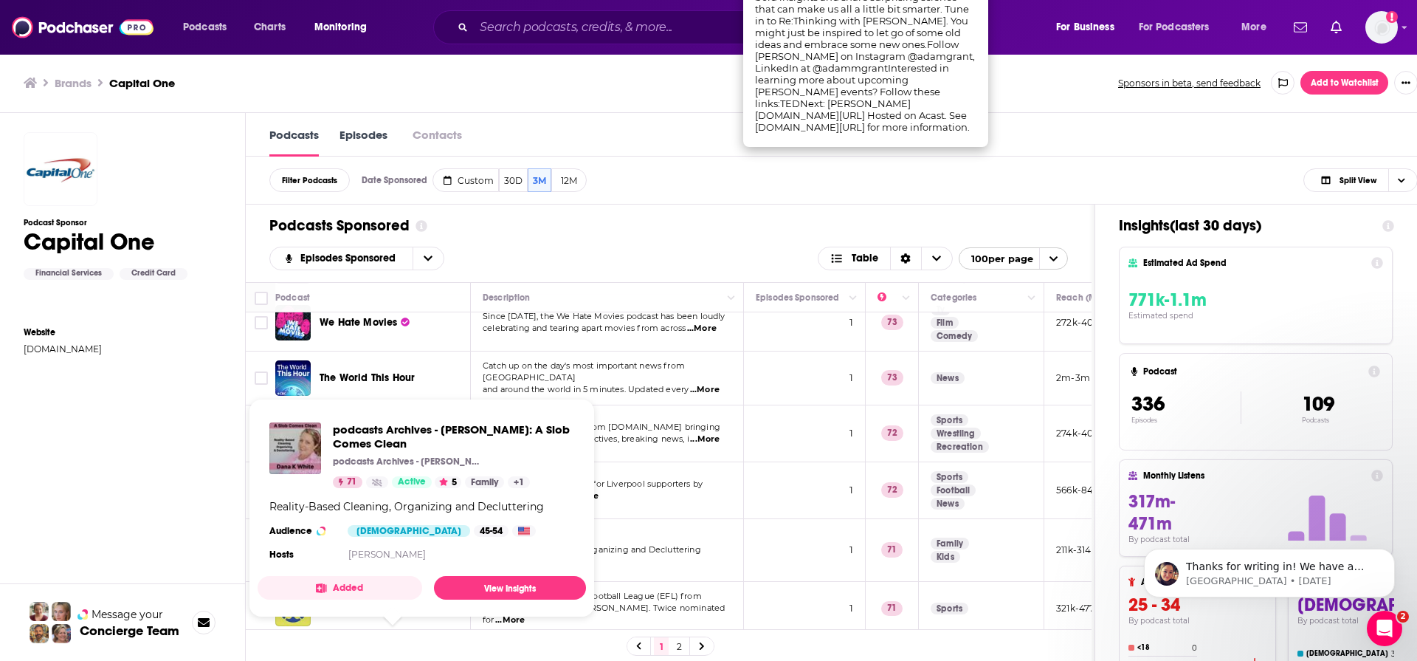
scroll to position [4761, 0]
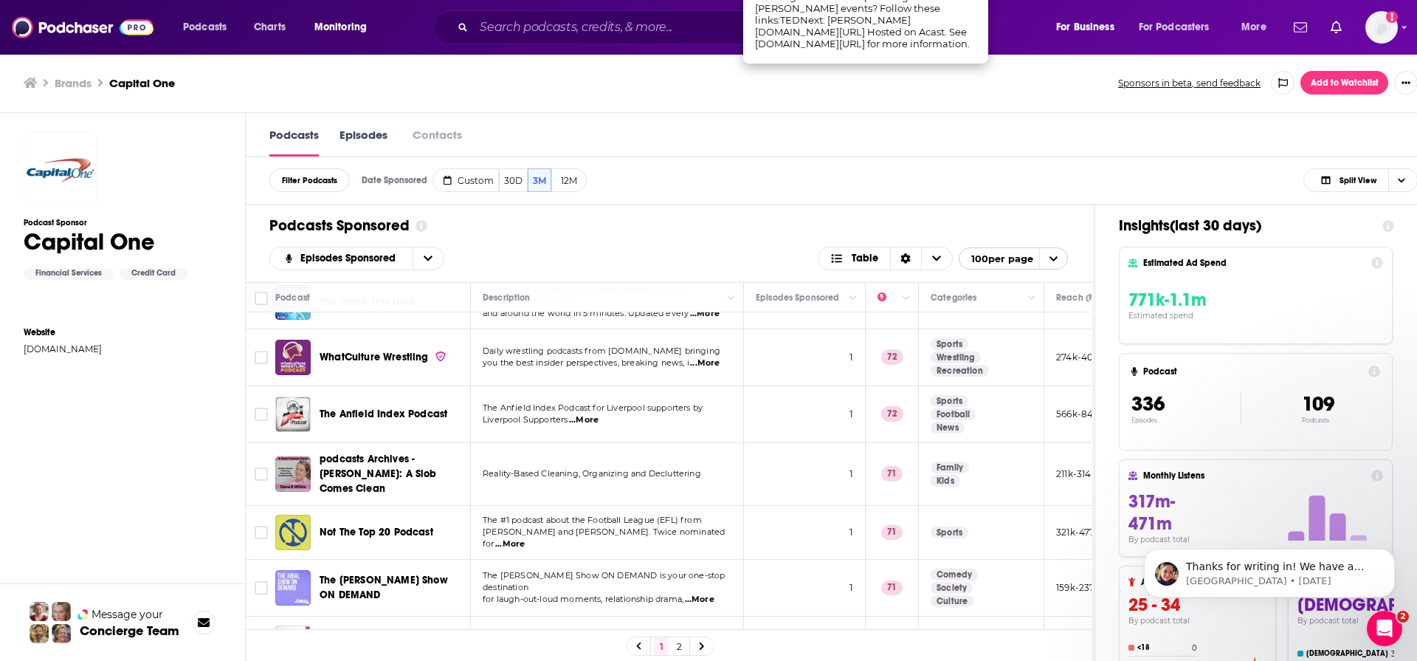
click at [651, 241] on div "Podcasts Sponsored Episodes Sponsored Table 100 per page" at bounding box center [669, 243] width 846 height 78
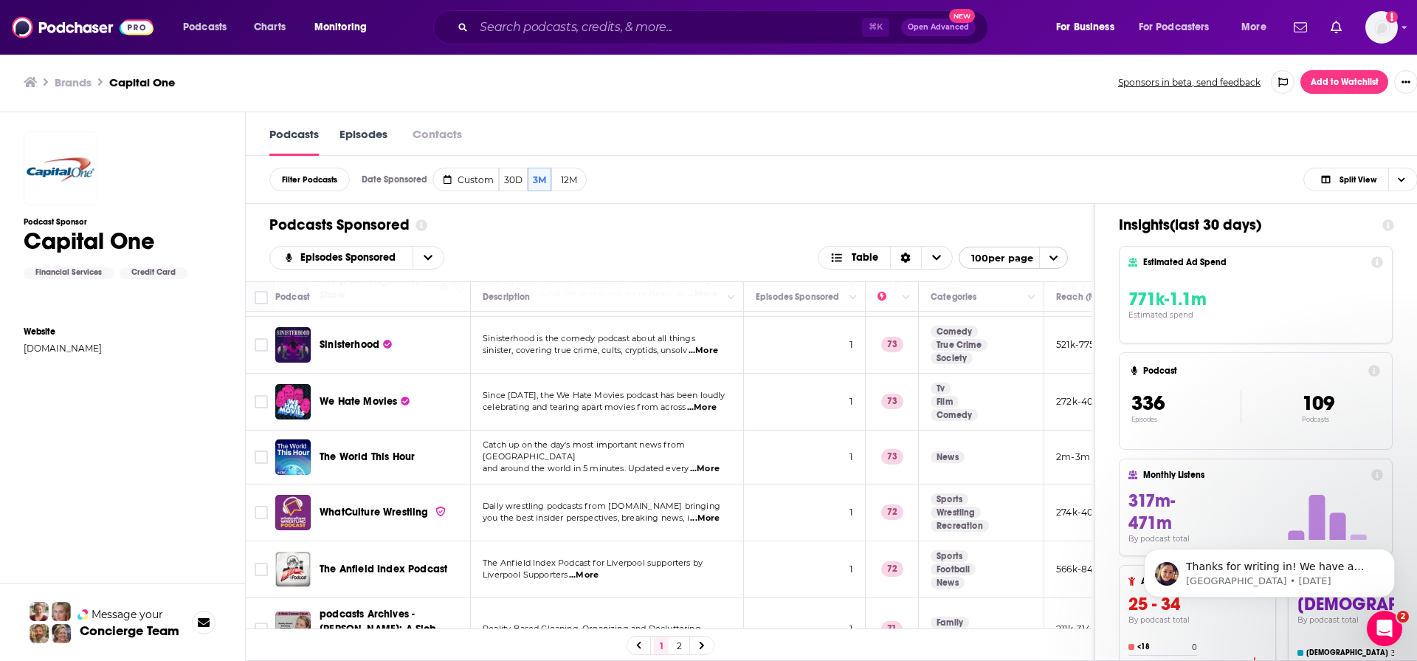
scroll to position [4427, 0]
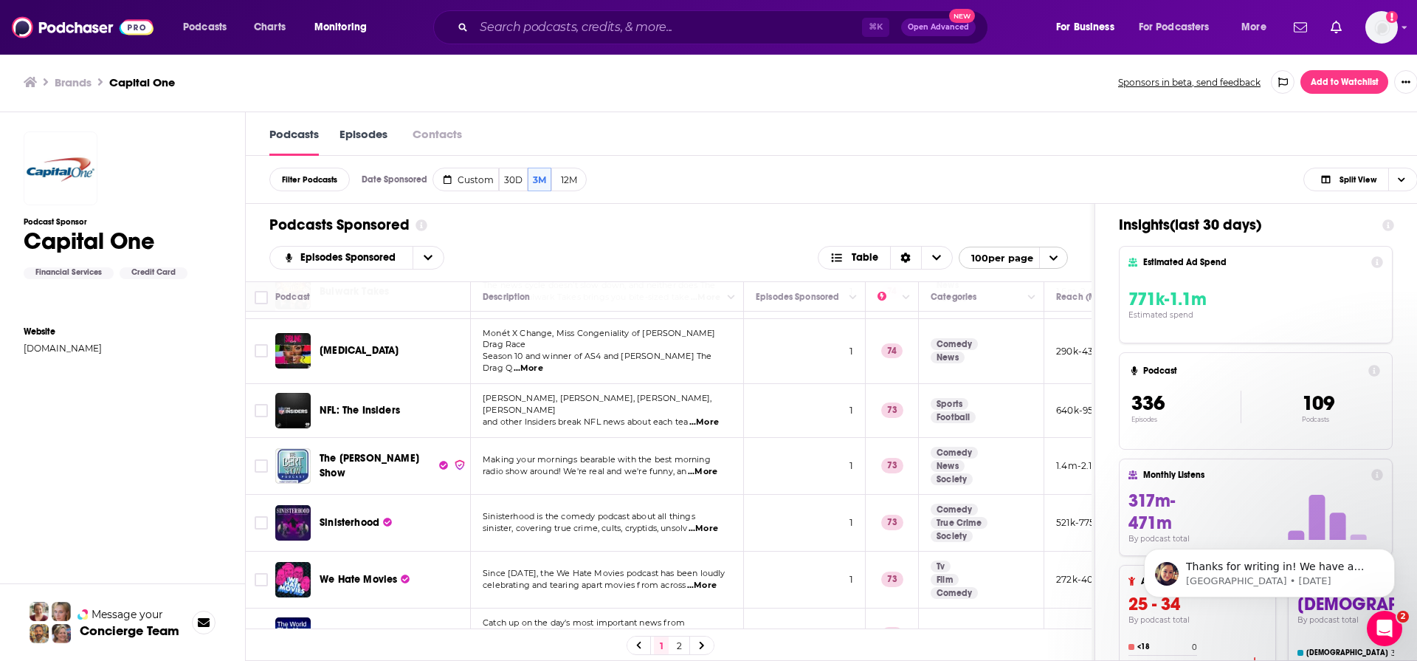
click at [78, 88] on h3 "Brands" at bounding box center [73, 82] width 37 height 14
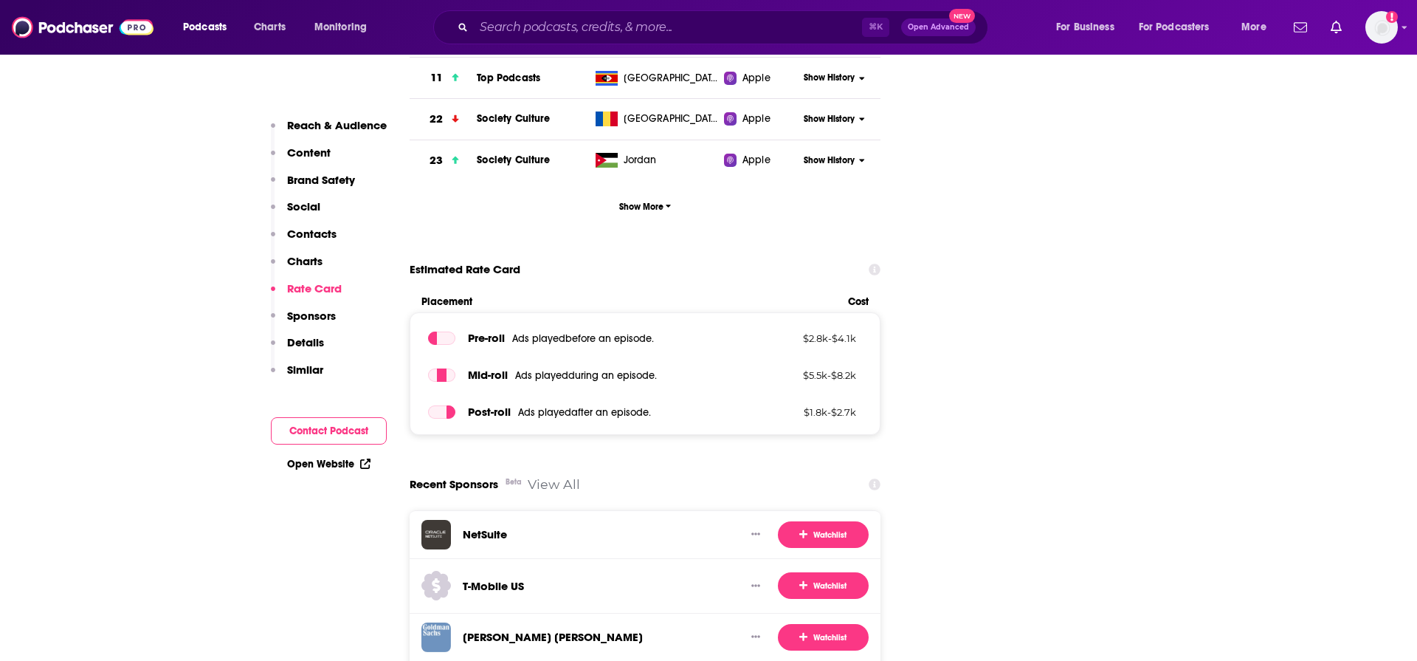
scroll to position [2451, 0]
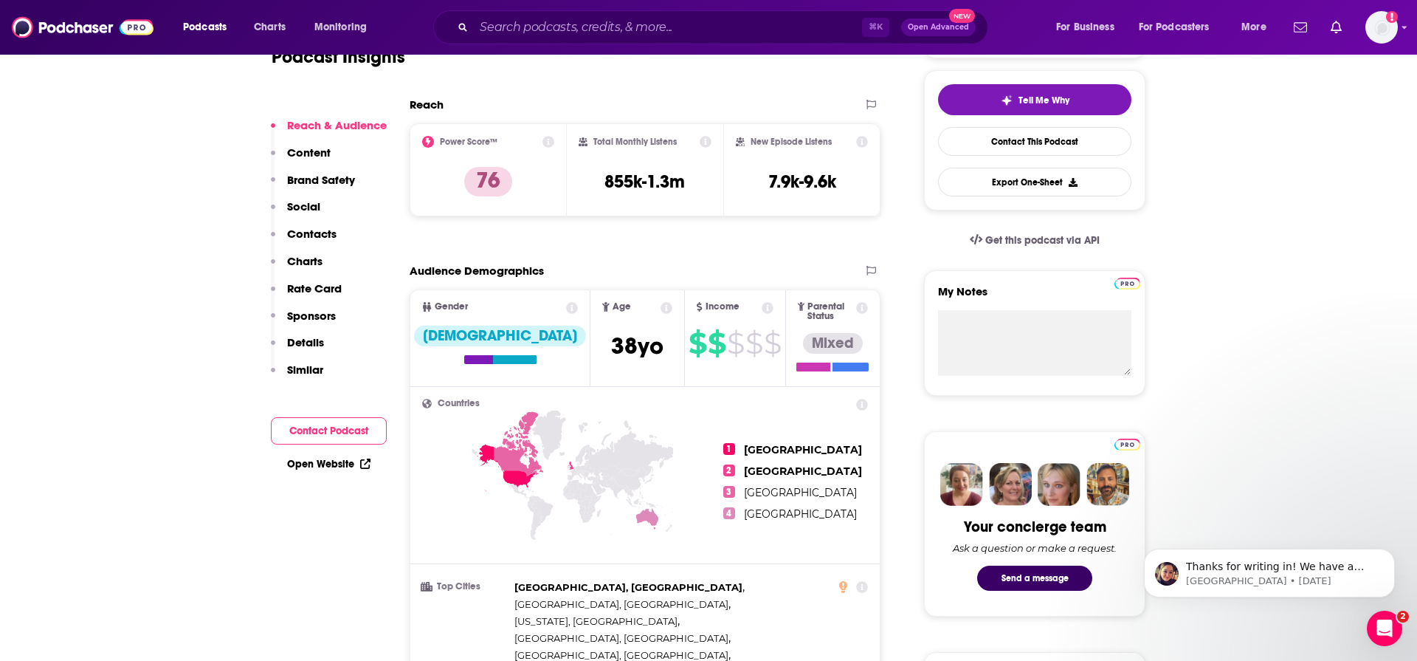
scroll to position [289, 0]
